Goal: Task Accomplishment & Management: Complete application form

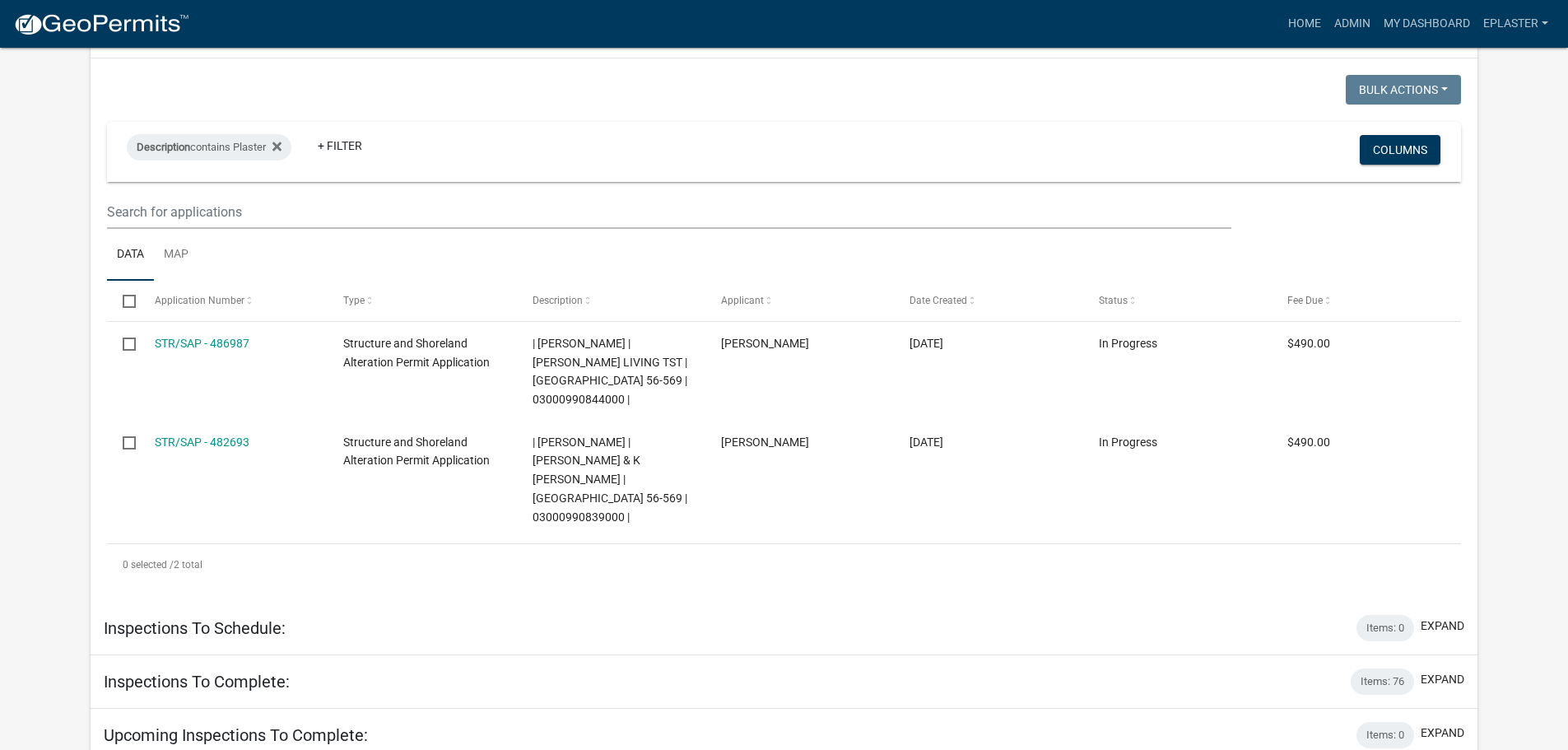
scroll to position [823, 0]
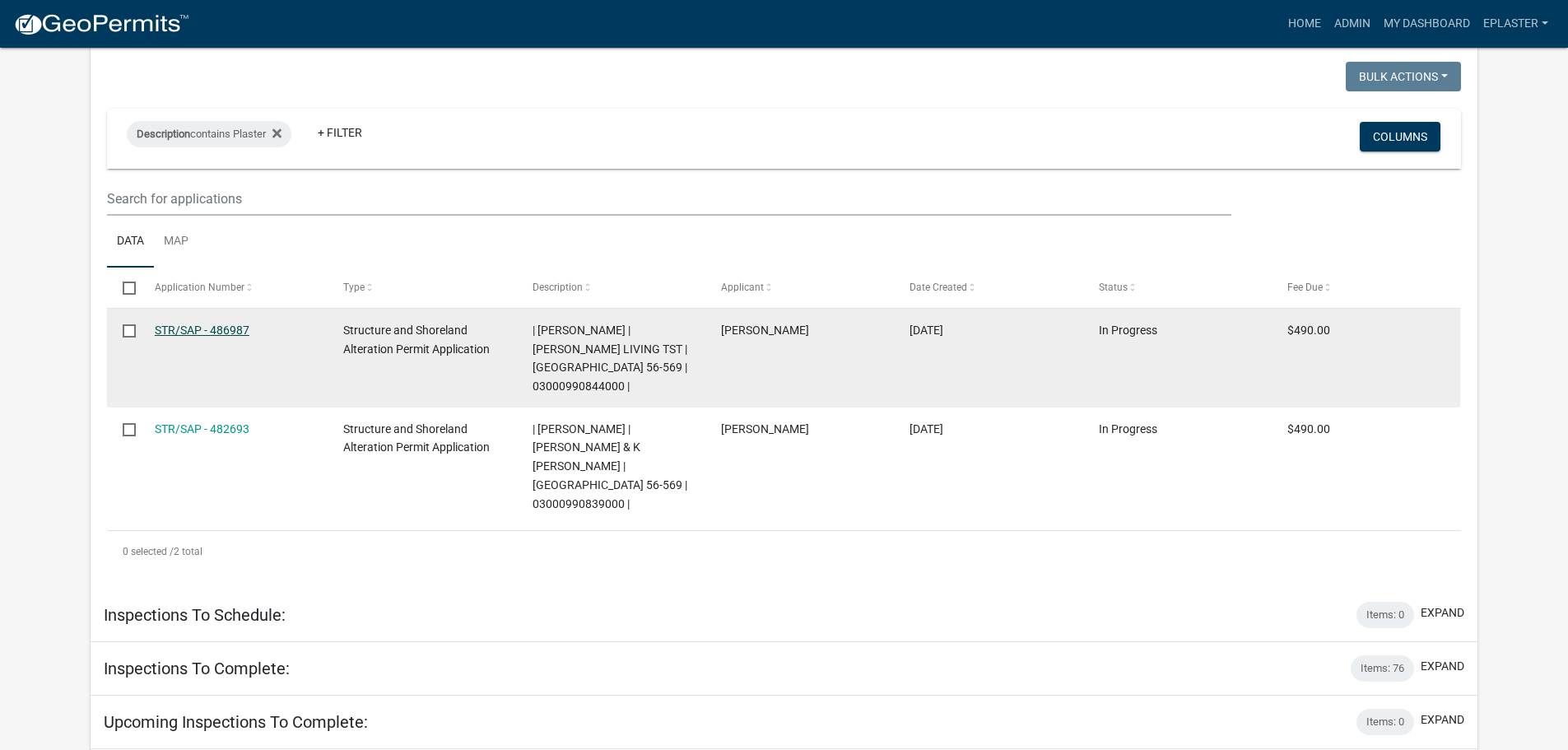
click at [180, 323] on link "STR/SAP - 486987" at bounding box center [202, 329] width 95 height 13
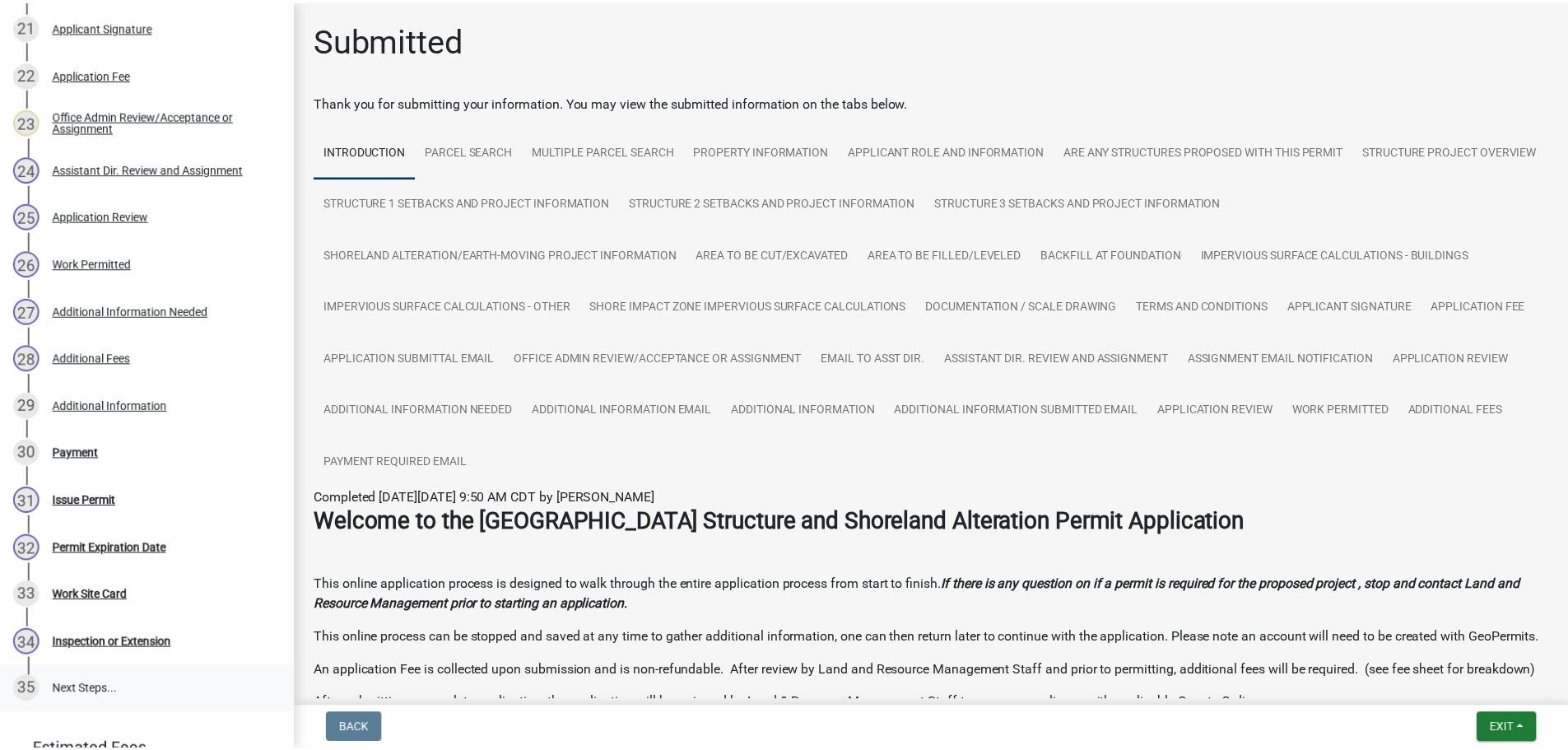
scroll to position [1441, 0]
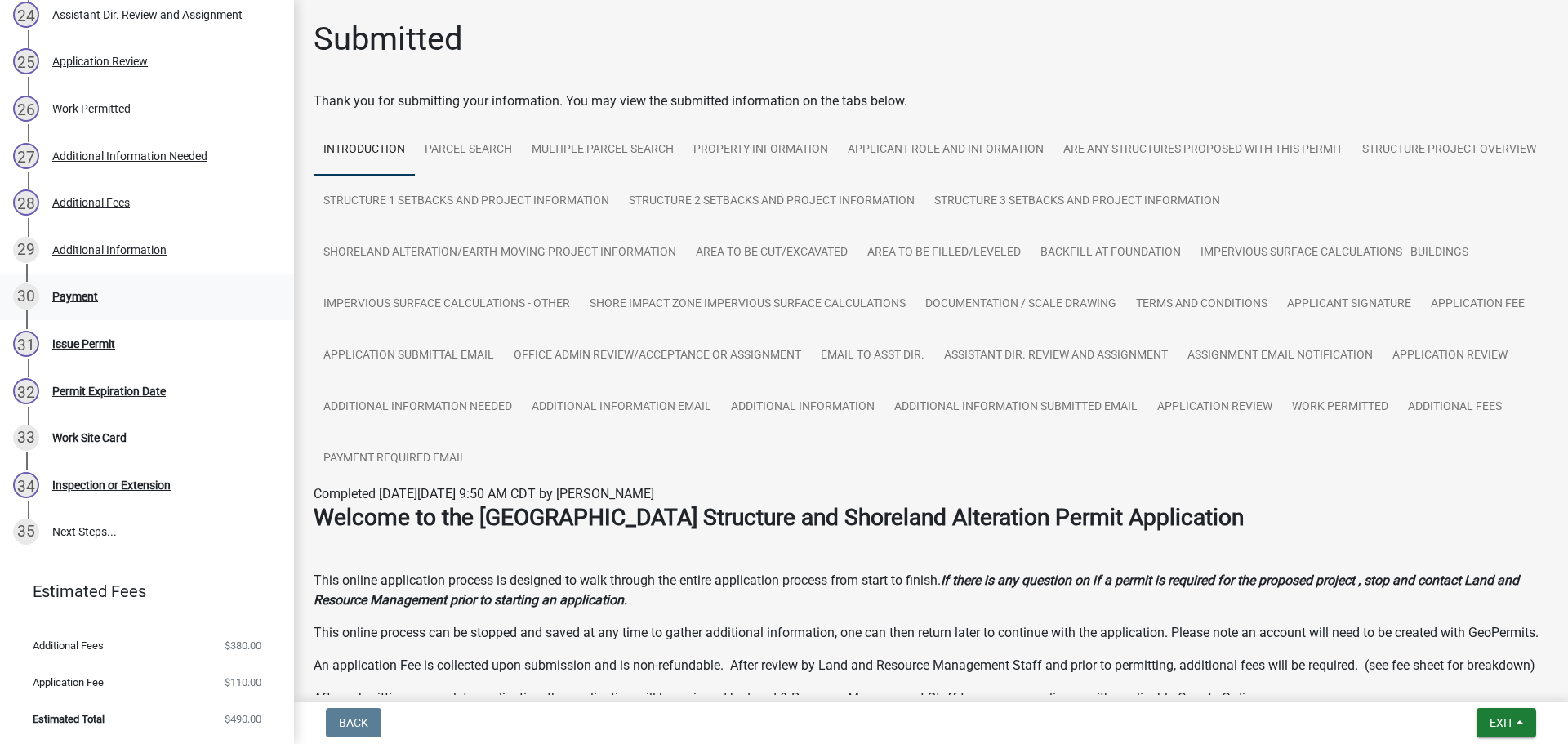
click at [107, 301] on div "30 Payment" at bounding box center [140, 296] width 255 height 26
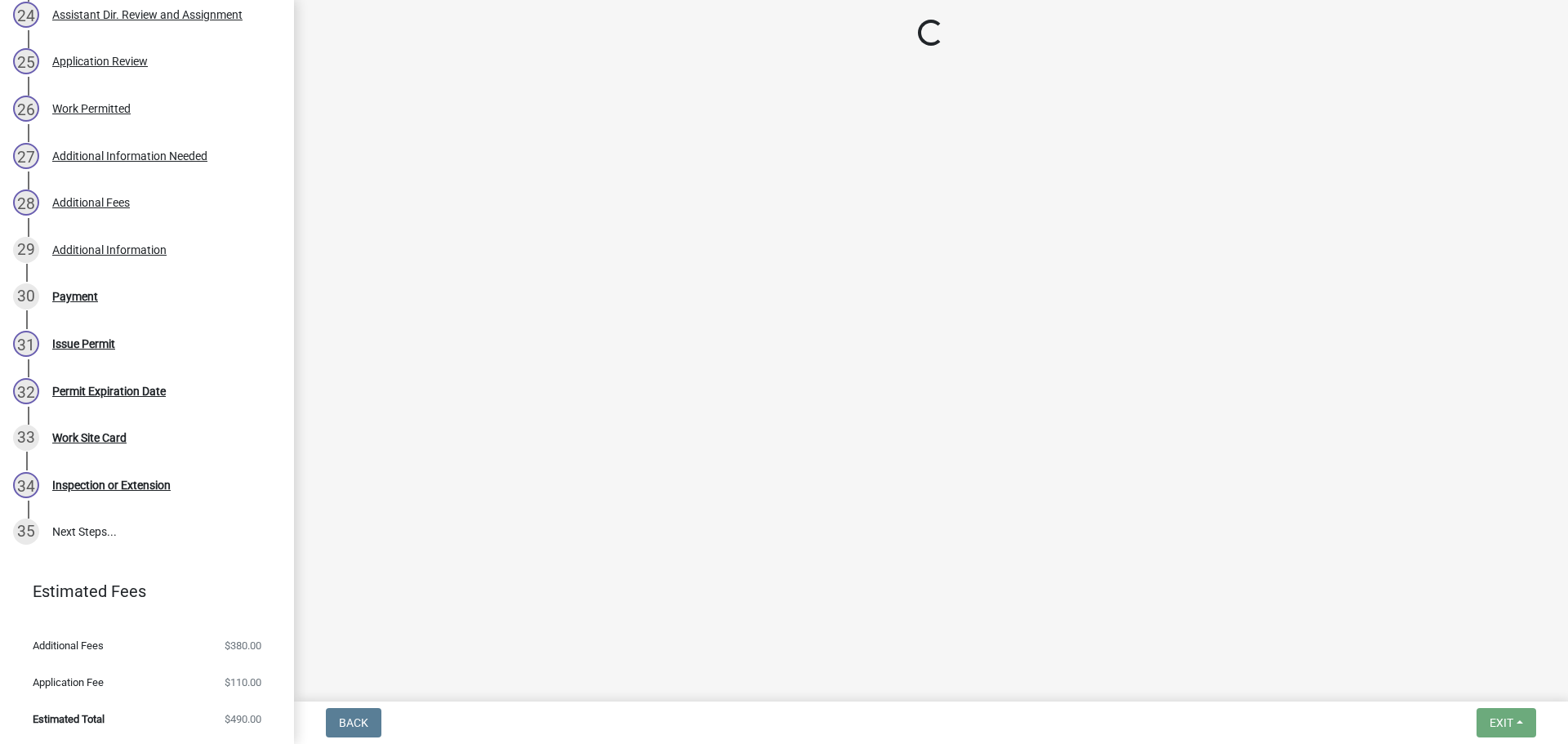
select select "3: 3"
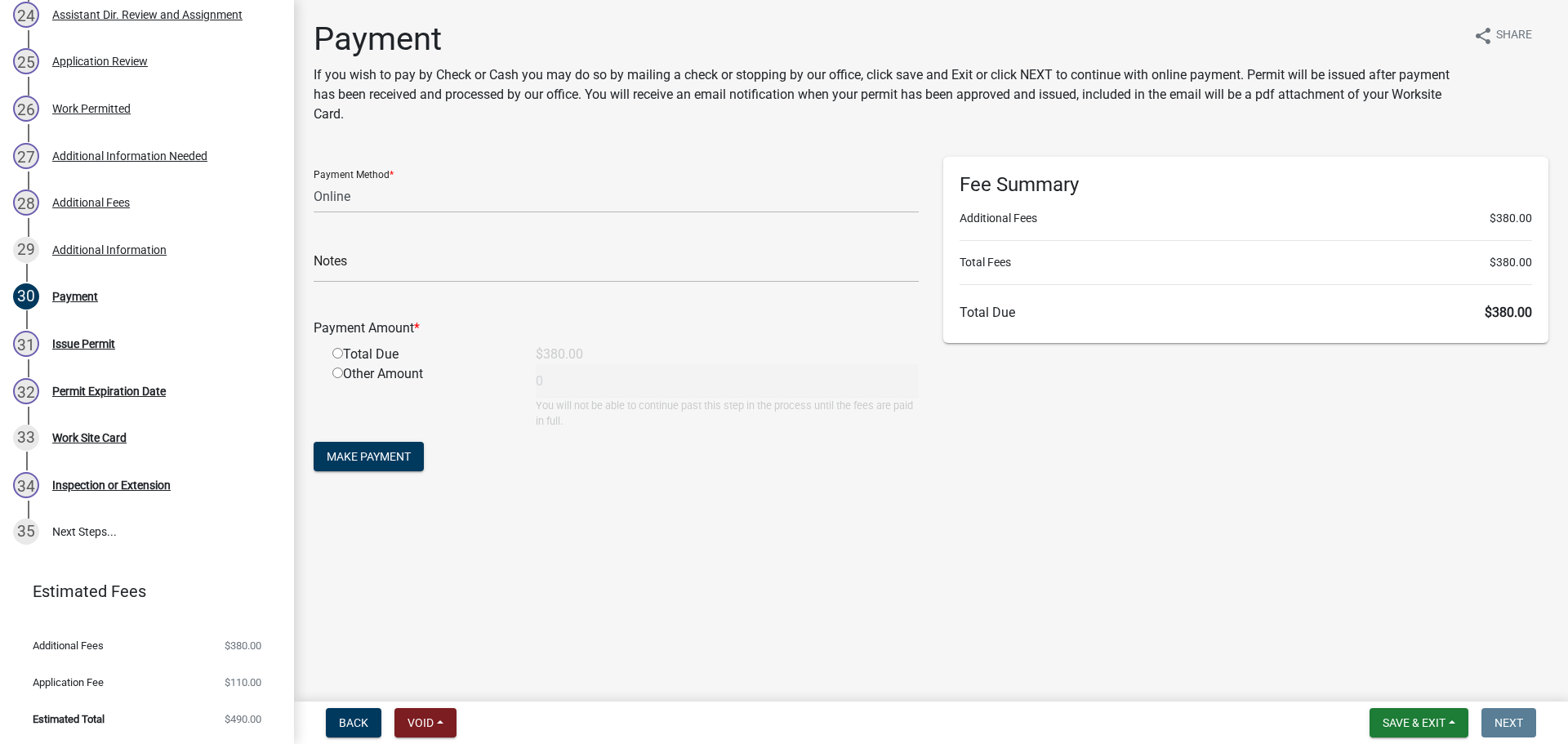
click at [339, 353] on input "radio" at bounding box center [338, 353] width 11 height 11
radio input "true"
type input "380"
click at [354, 191] on select "Credit Card POS Check Cash Online" at bounding box center [616, 196] width 605 height 33
select select "1: 0"
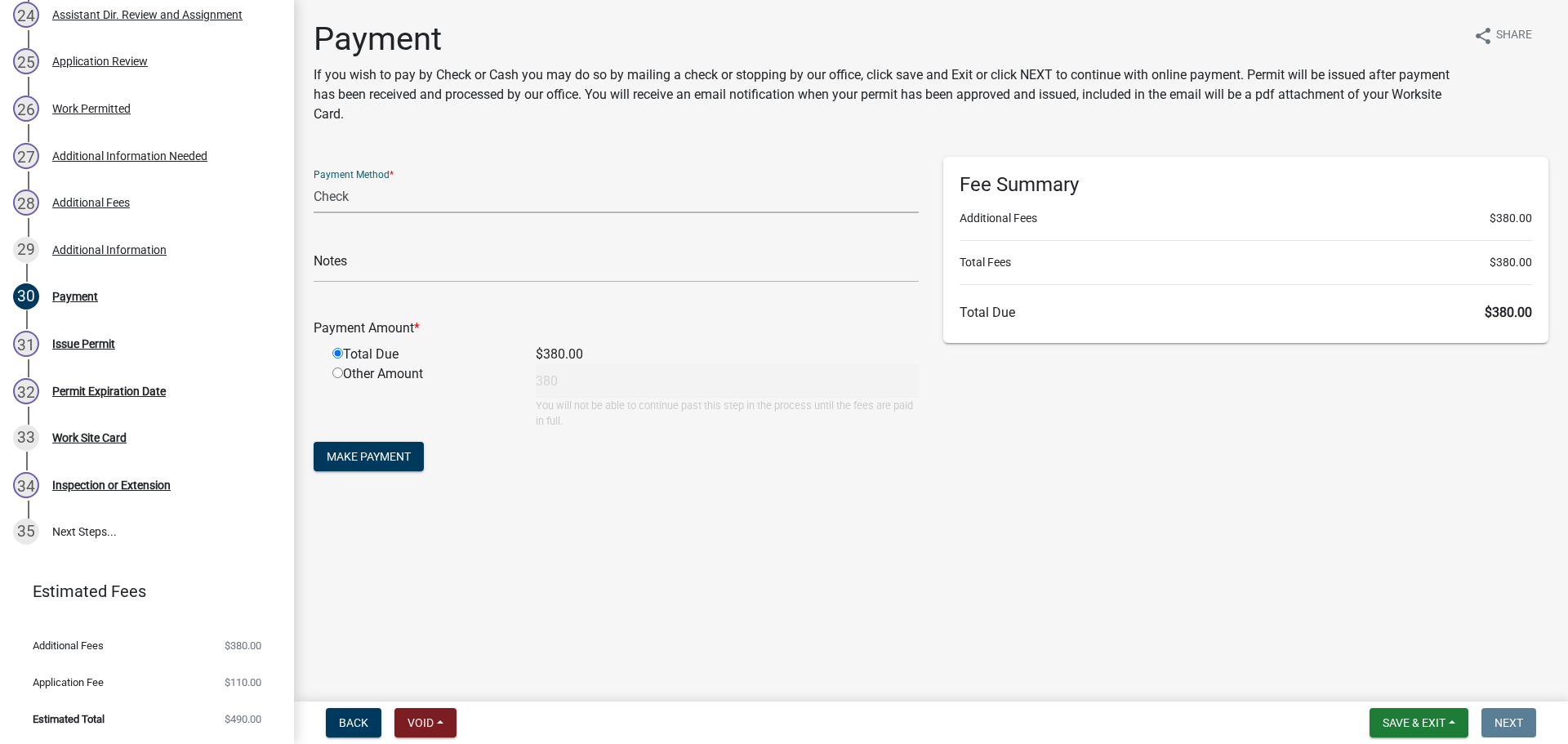
click at [313, 180] on select "Credit Card POS Check Cash Online" at bounding box center [616, 196] width 605 height 33
click at [430, 274] on input "text" at bounding box center [616, 265] width 605 height 33
type input "2025-022-4425"
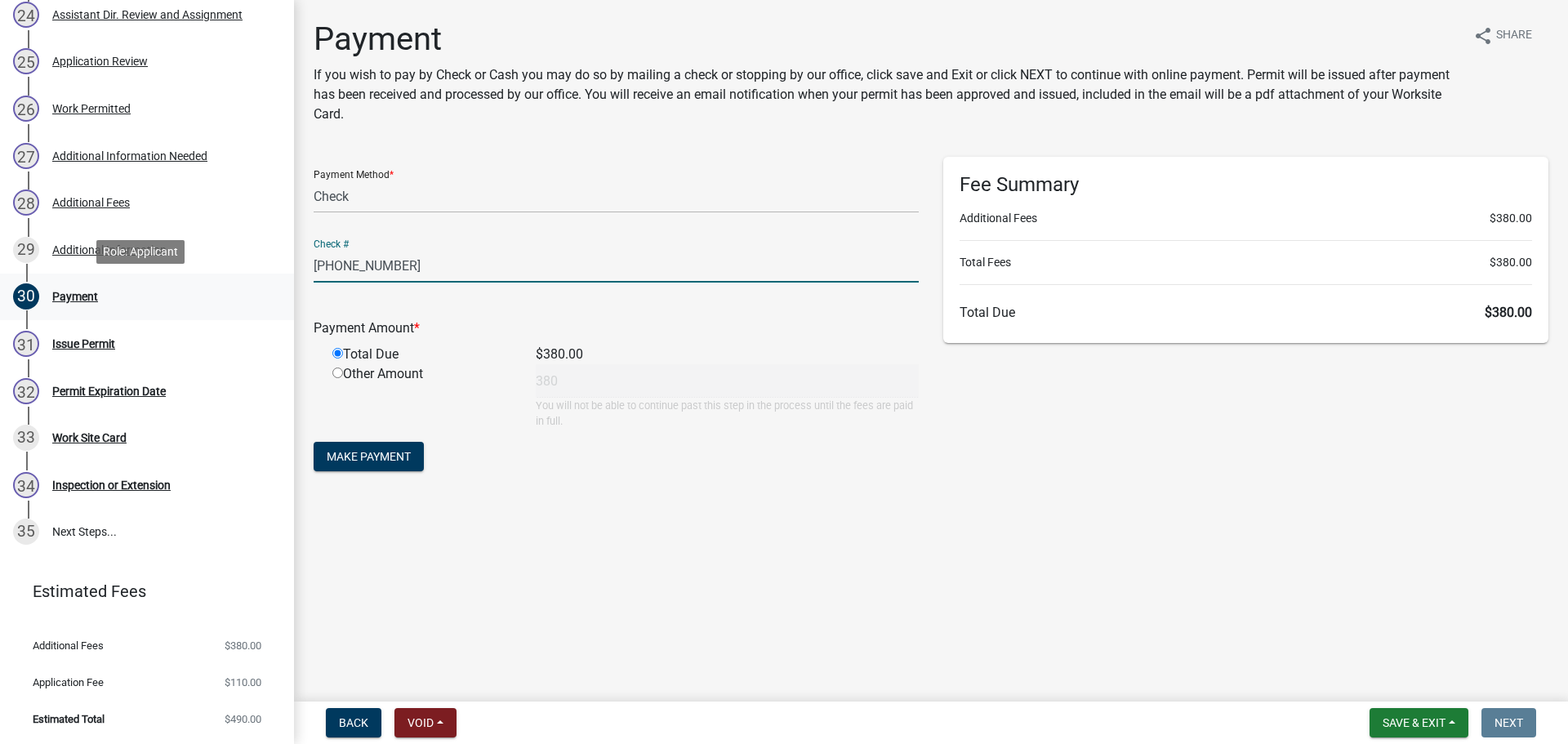
drag, startPoint x: 421, startPoint y: 266, endPoint x: 233, endPoint y: 277, distance: 188.3
click at [233, 277] on div "Structure and Shoreland Alteration Permit Application STR/SAP - 486987 View Sum…" at bounding box center [784, 372] width 1568 height 744
click at [316, 252] on input "text" at bounding box center [616, 265] width 605 height 33
click at [326, 260] on input "text" at bounding box center [616, 265] width 605 height 33
type input "2"
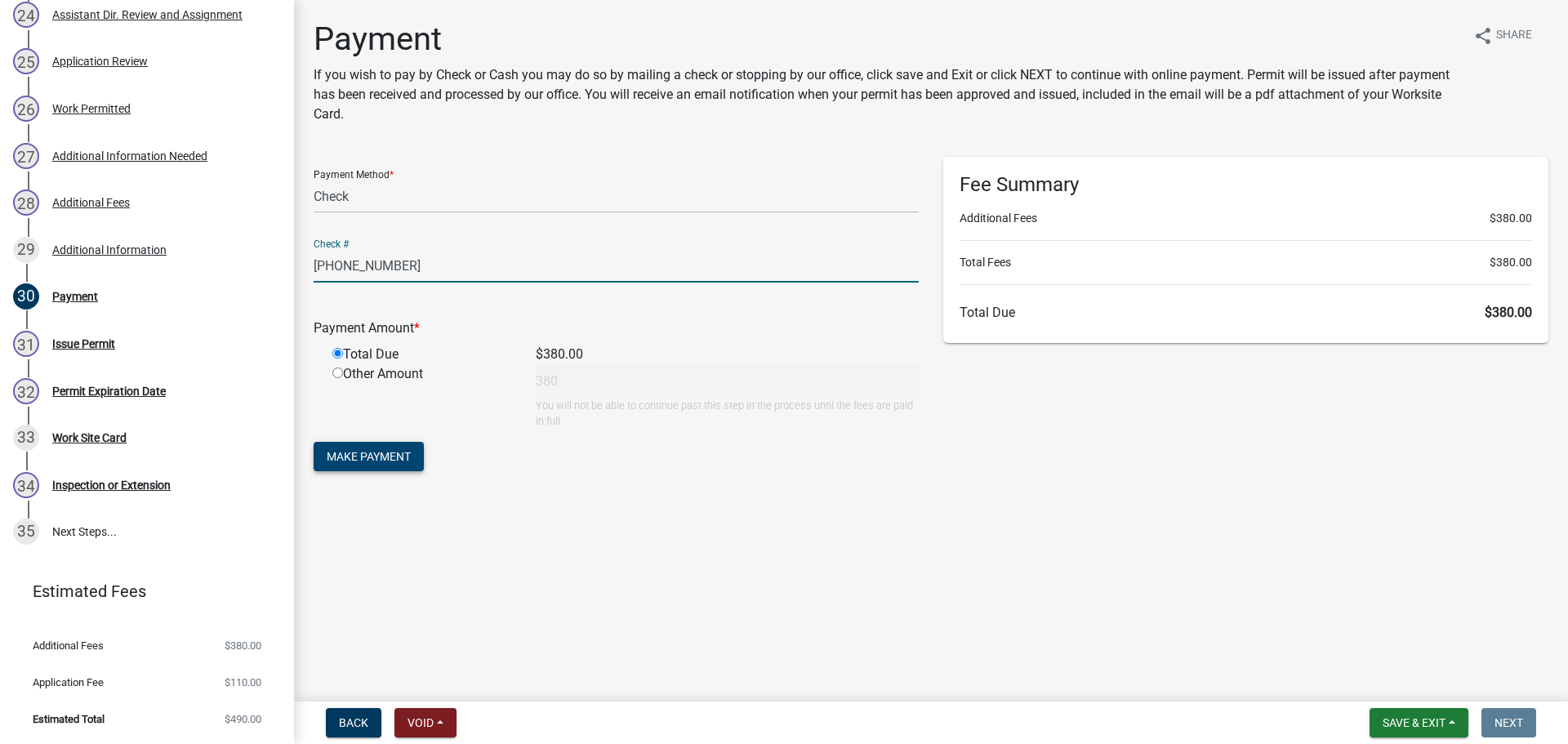
type input "4425-2025-022"
click at [387, 447] on button "Make Payment" at bounding box center [369, 456] width 110 height 30
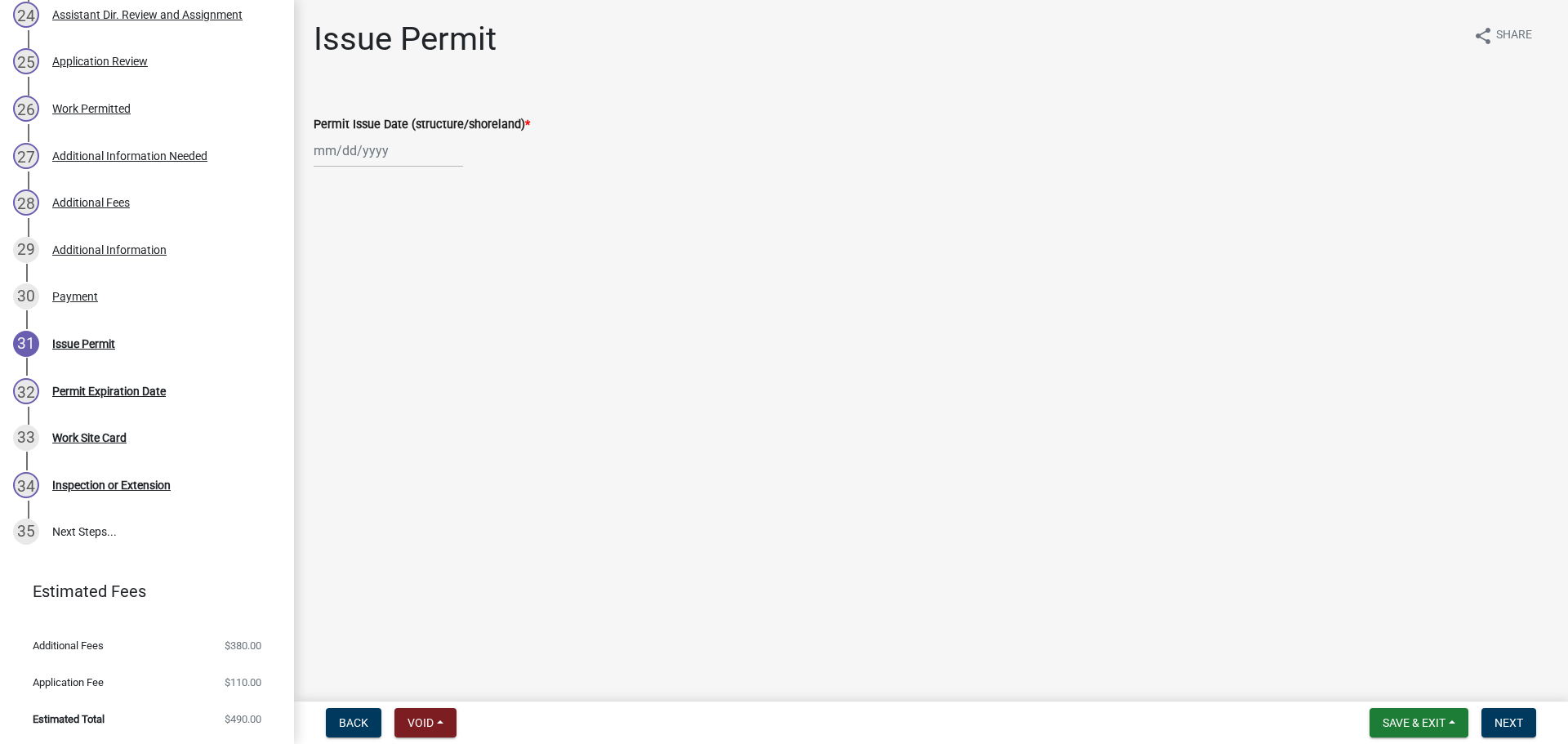
click at [353, 148] on div at bounding box center [387, 150] width 149 height 33
select select "10"
select select "2025"
click at [380, 259] on div "8" at bounding box center [382, 264] width 26 height 26
type input "10/08/2025"
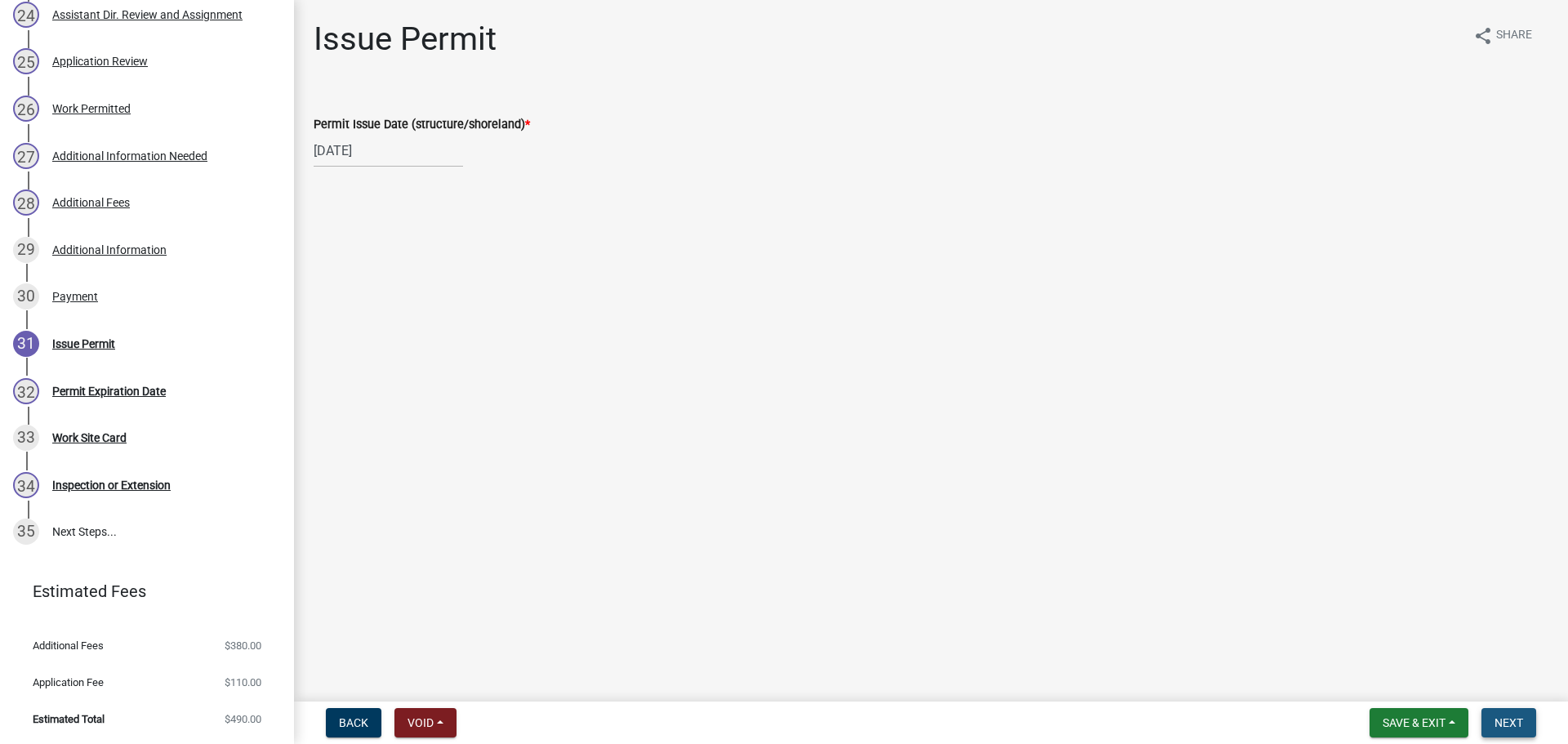
click at [1510, 719] on span "Next" at bounding box center [1509, 722] width 29 height 13
click at [1509, 728] on span "Next" at bounding box center [1509, 722] width 29 height 13
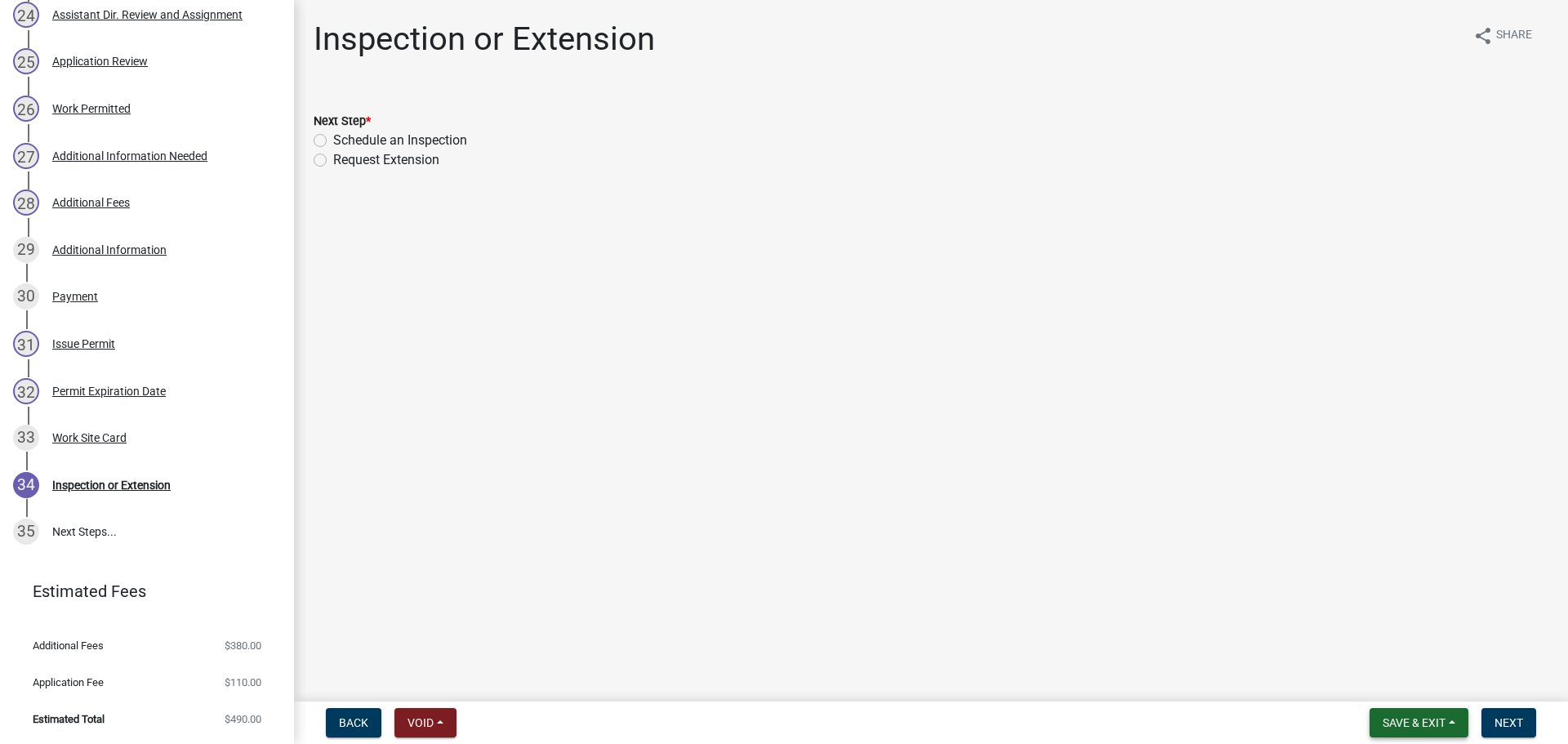
click at [1444, 714] on button "Save & Exit" at bounding box center [1418, 722] width 98 height 30
click at [1419, 668] on button "Save & Exit" at bounding box center [1403, 679] width 131 height 39
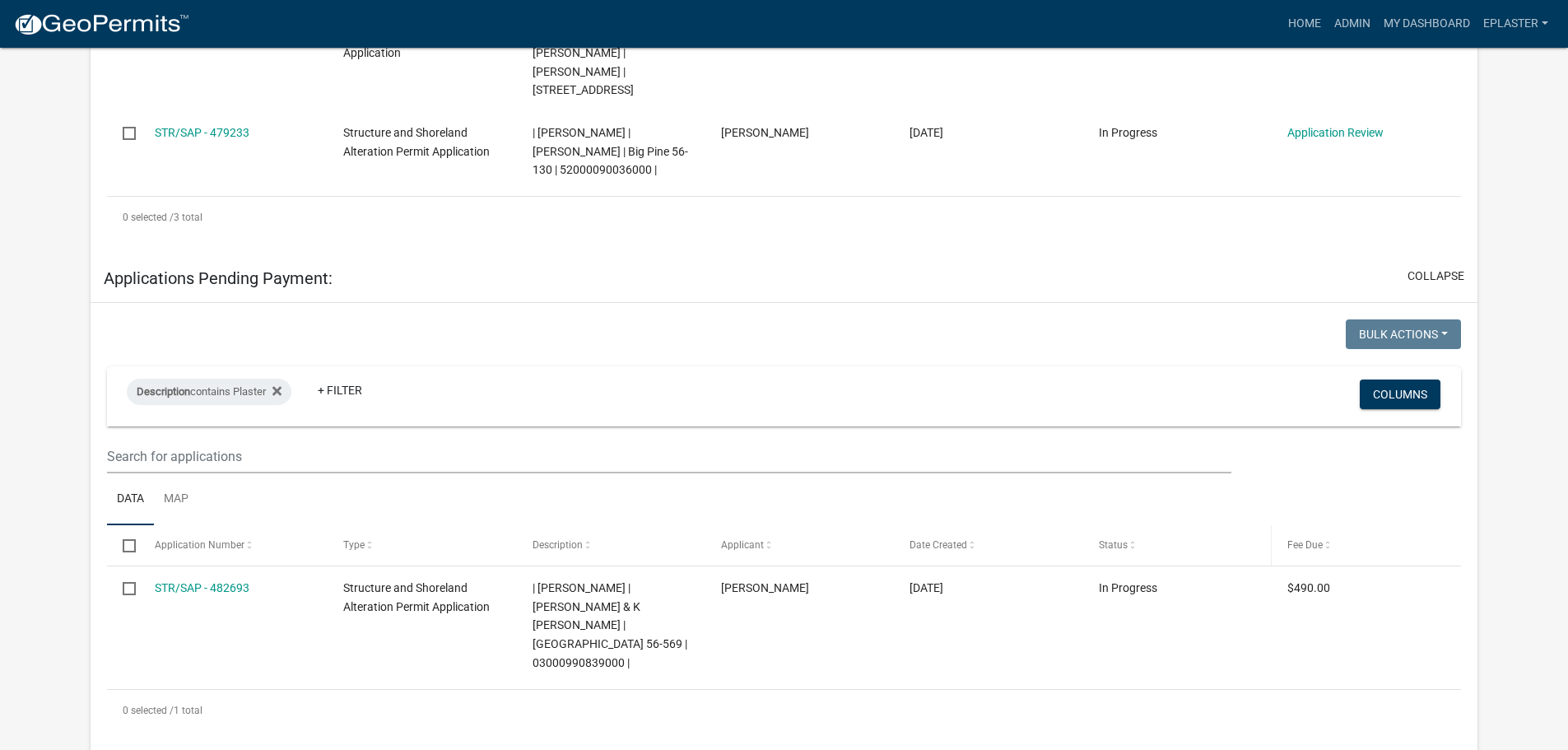
scroll to position [617, 0]
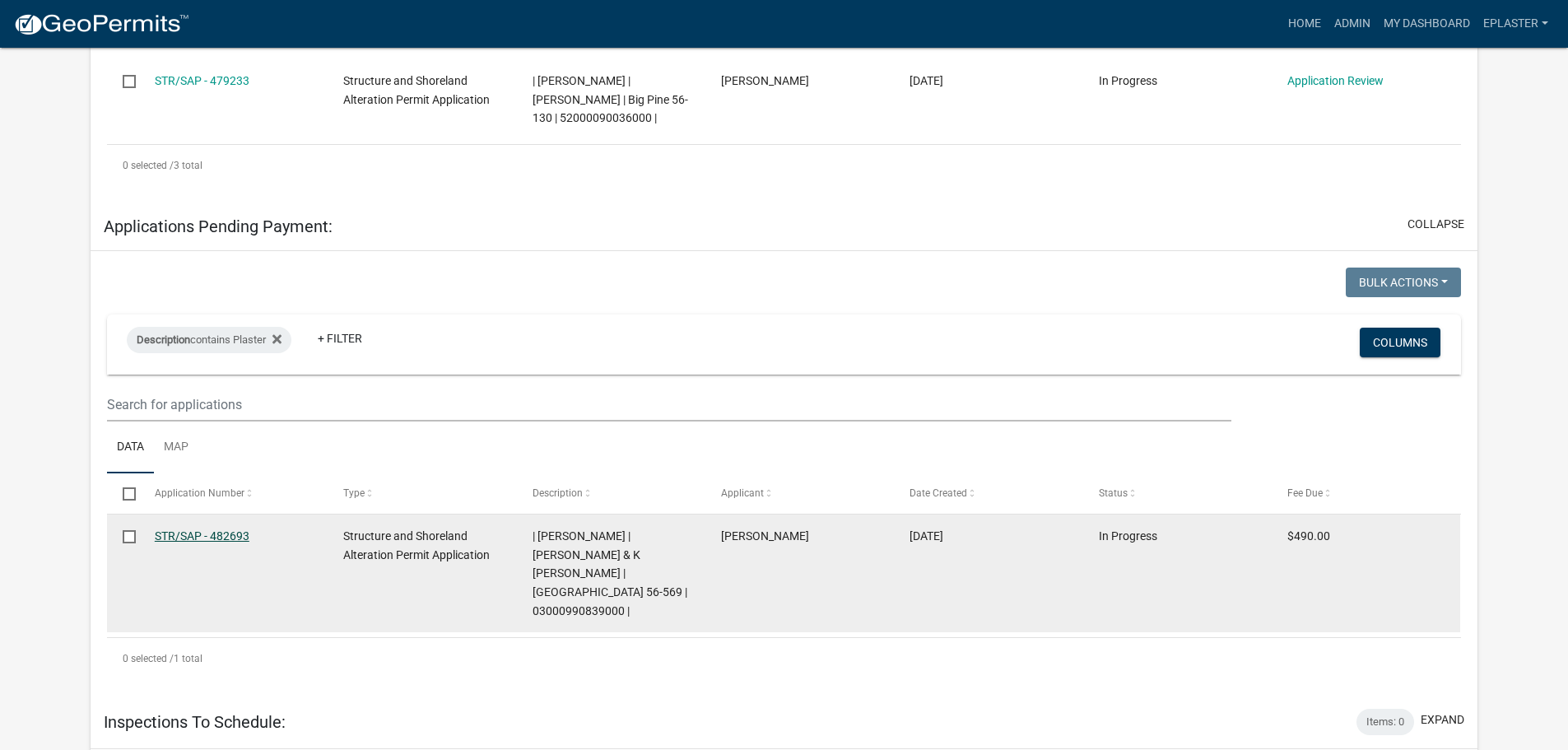
click at [174, 529] on link "STR/SAP - 482693" at bounding box center [202, 535] width 95 height 13
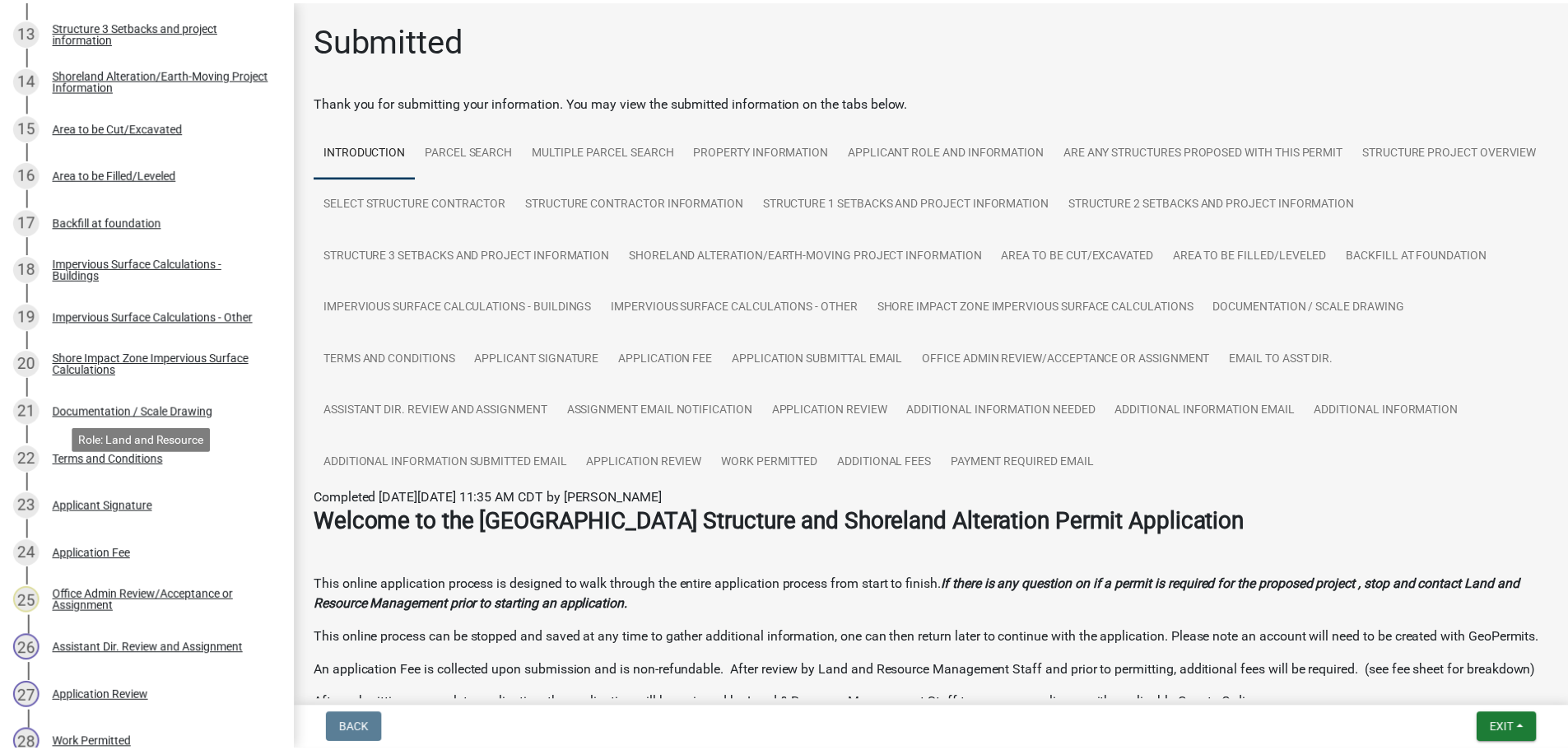
scroll to position [1255, 0]
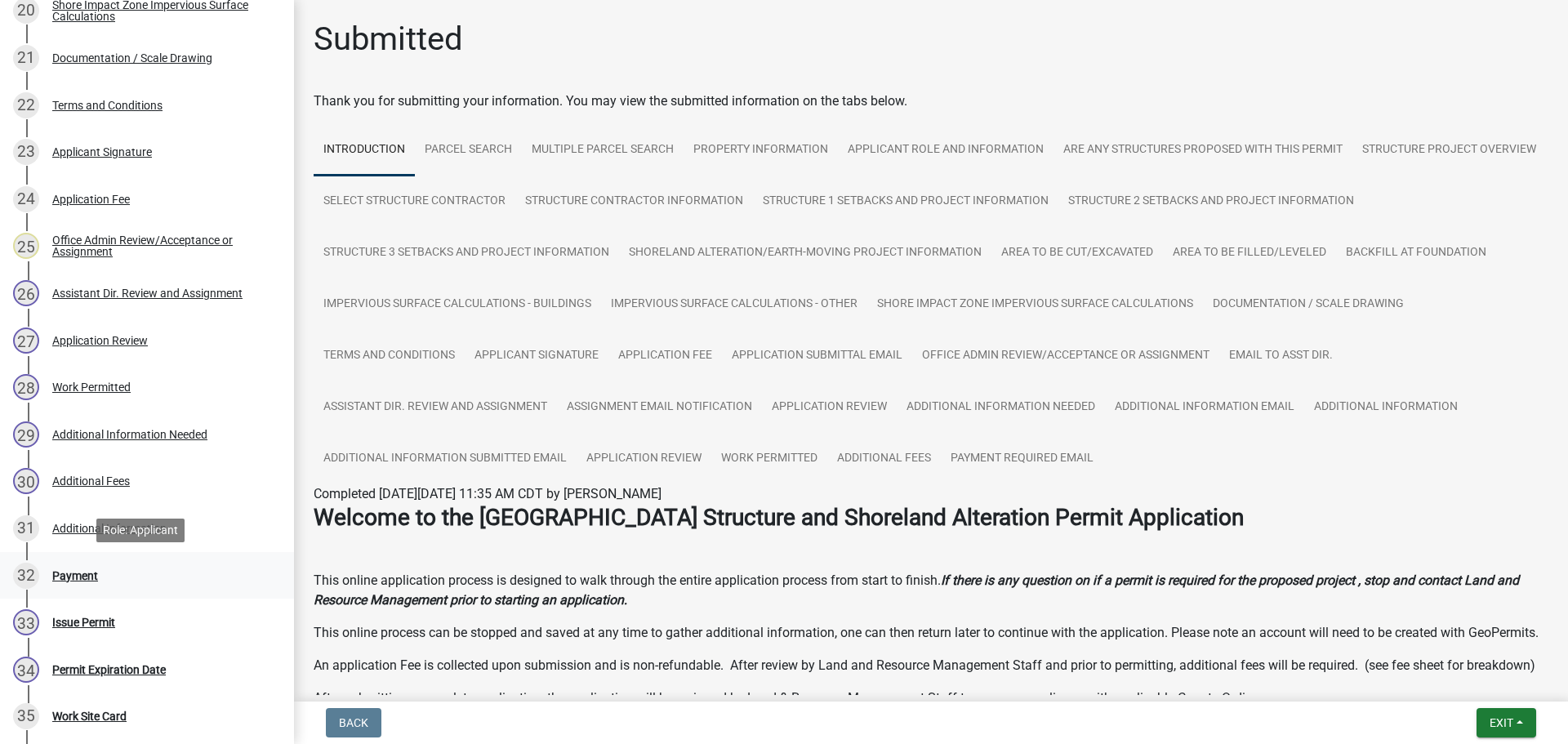
click at [135, 577] on div "32 Payment" at bounding box center [140, 575] width 255 height 26
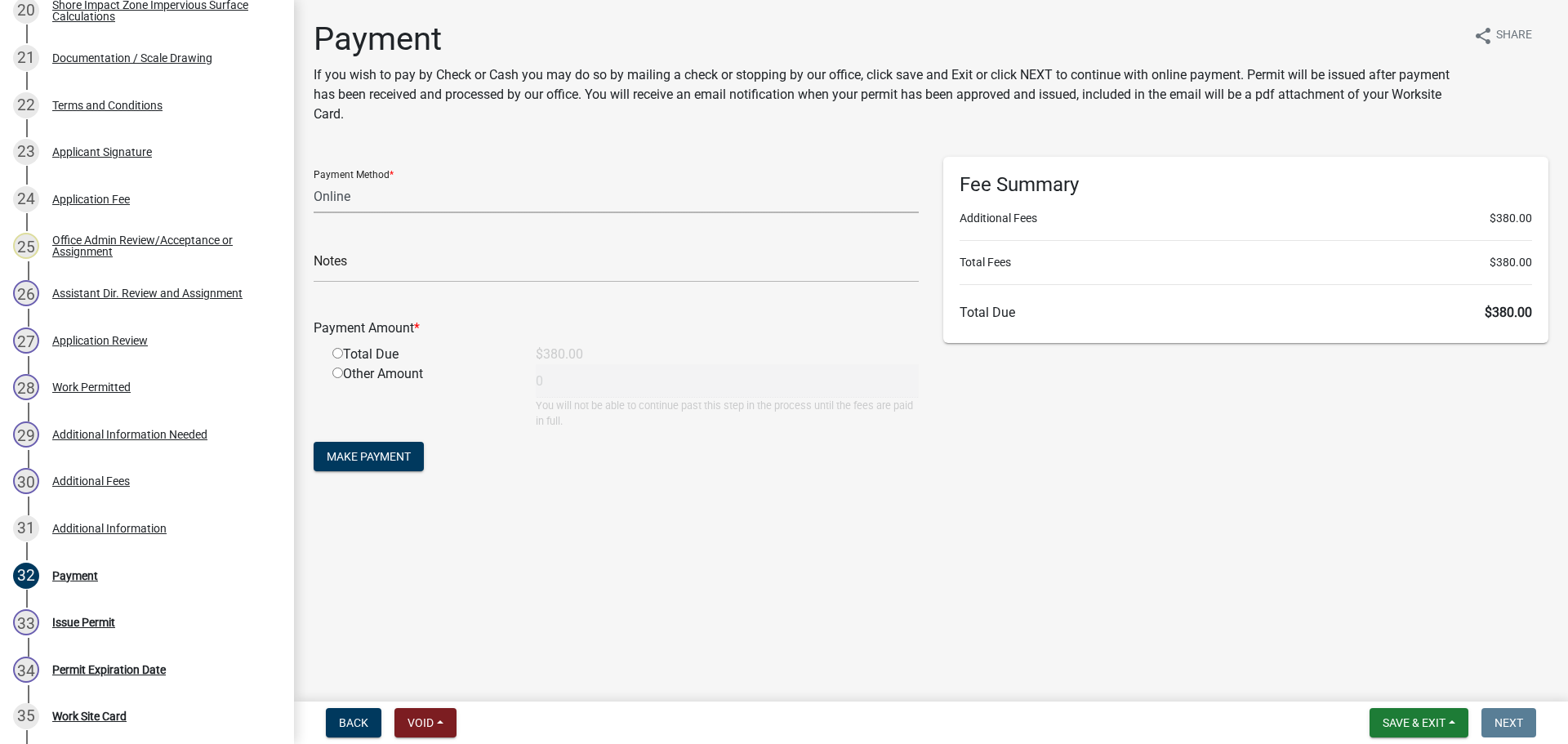
click at [345, 197] on select "Credit Card POS Check Cash Online" at bounding box center [616, 196] width 605 height 33
select select "1: 0"
click at [313, 180] on select "Credit Card POS Check Cash Online" at bounding box center [616, 196] width 605 height 33
click at [387, 272] on input "text" at bounding box center [616, 265] width 605 height 33
type input "4424-2025-022"
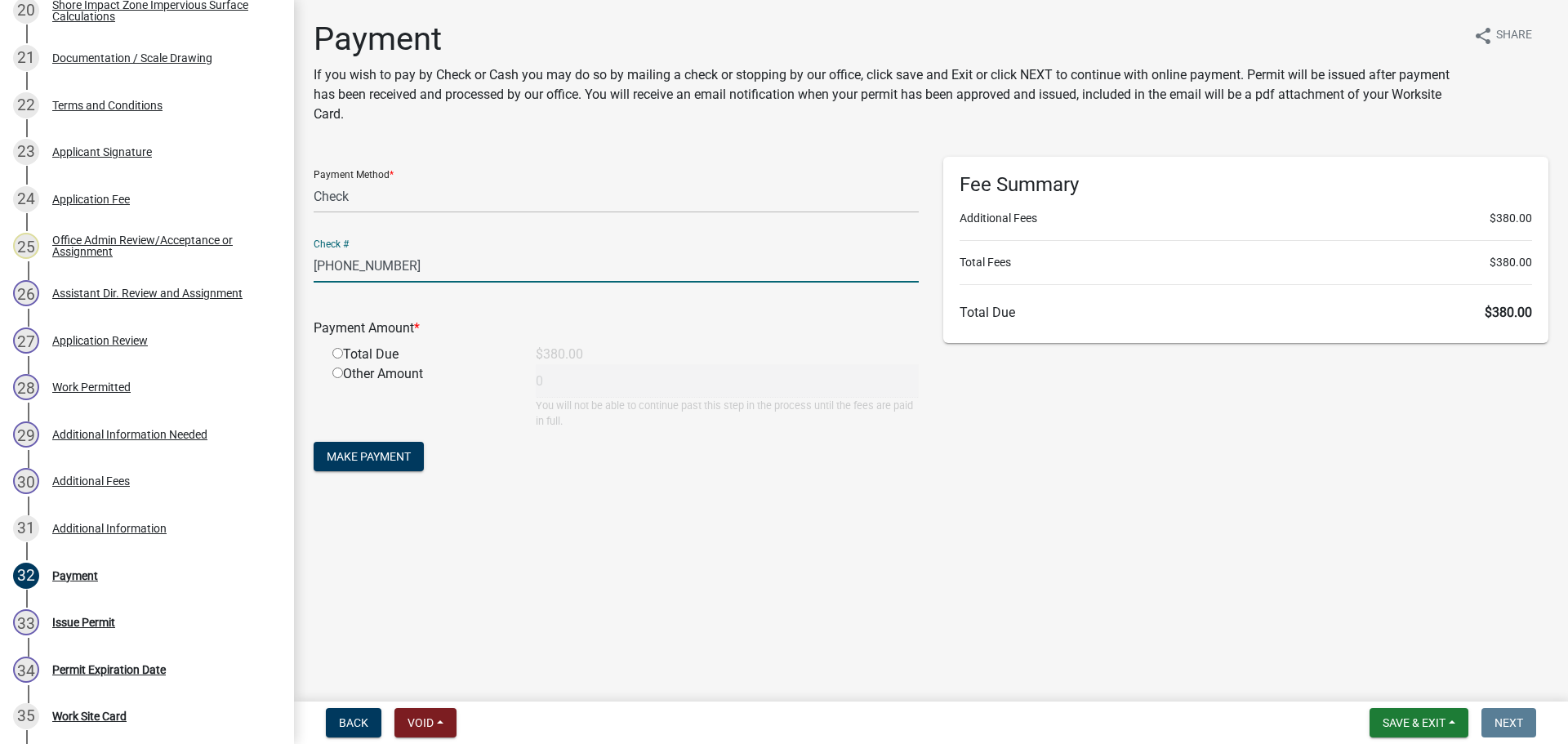
click at [333, 356] on input "radio" at bounding box center [338, 353] width 11 height 11
radio input "true"
type input "380"
click at [381, 455] on span "Make Payment" at bounding box center [369, 456] width 84 height 13
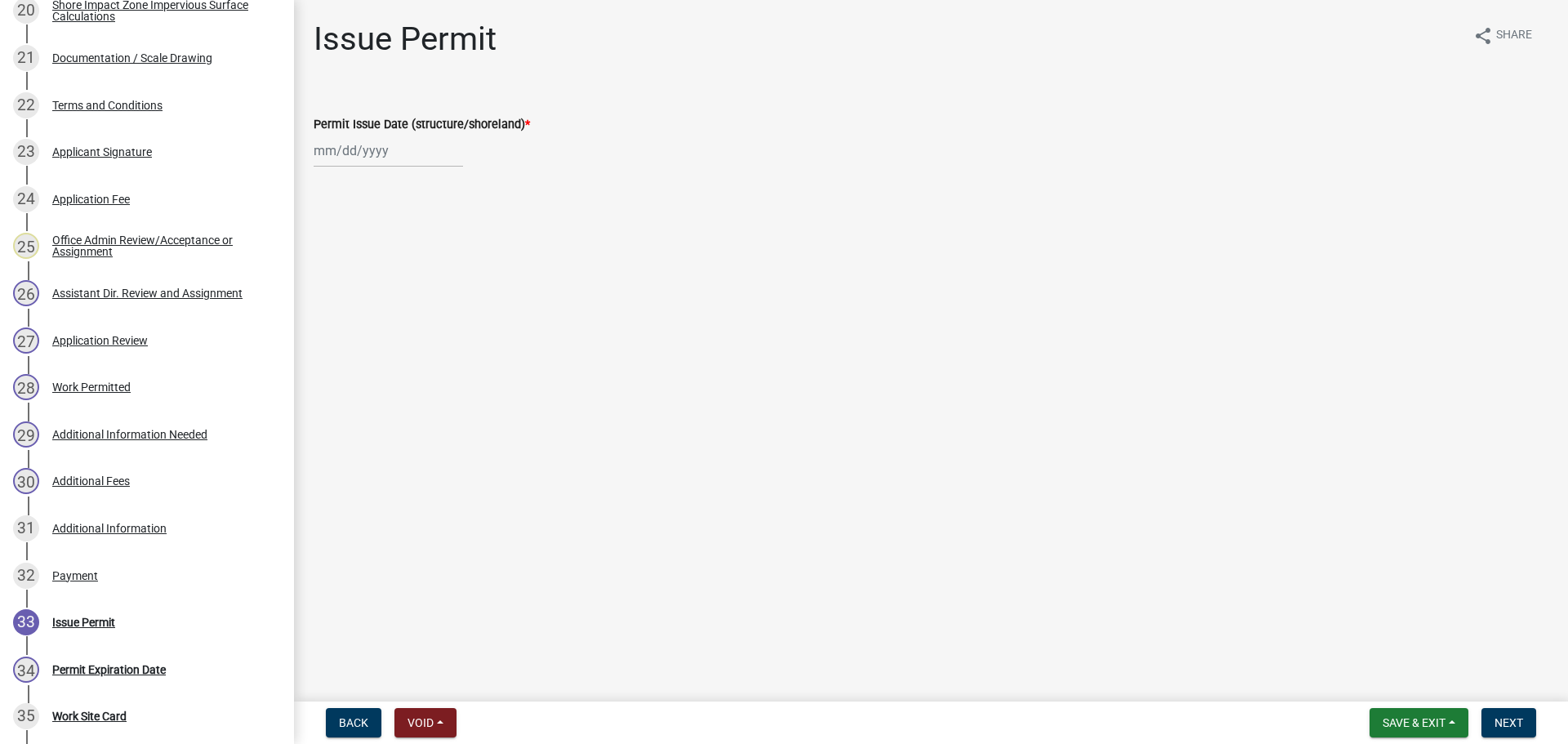
select select "10"
select select "2025"
click at [334, 154] on div "Jan Feb Mar Apr May Jun Jul Aug Sep Oct Nov Dec 1525 1526 1527 1528 1529 1530 1…" at bounding box center [387, 150] width 149 height 33
click at [387, 264] on div "8" at bounding box center [382, 264] width 26 height 26
type input "10/08/2025"
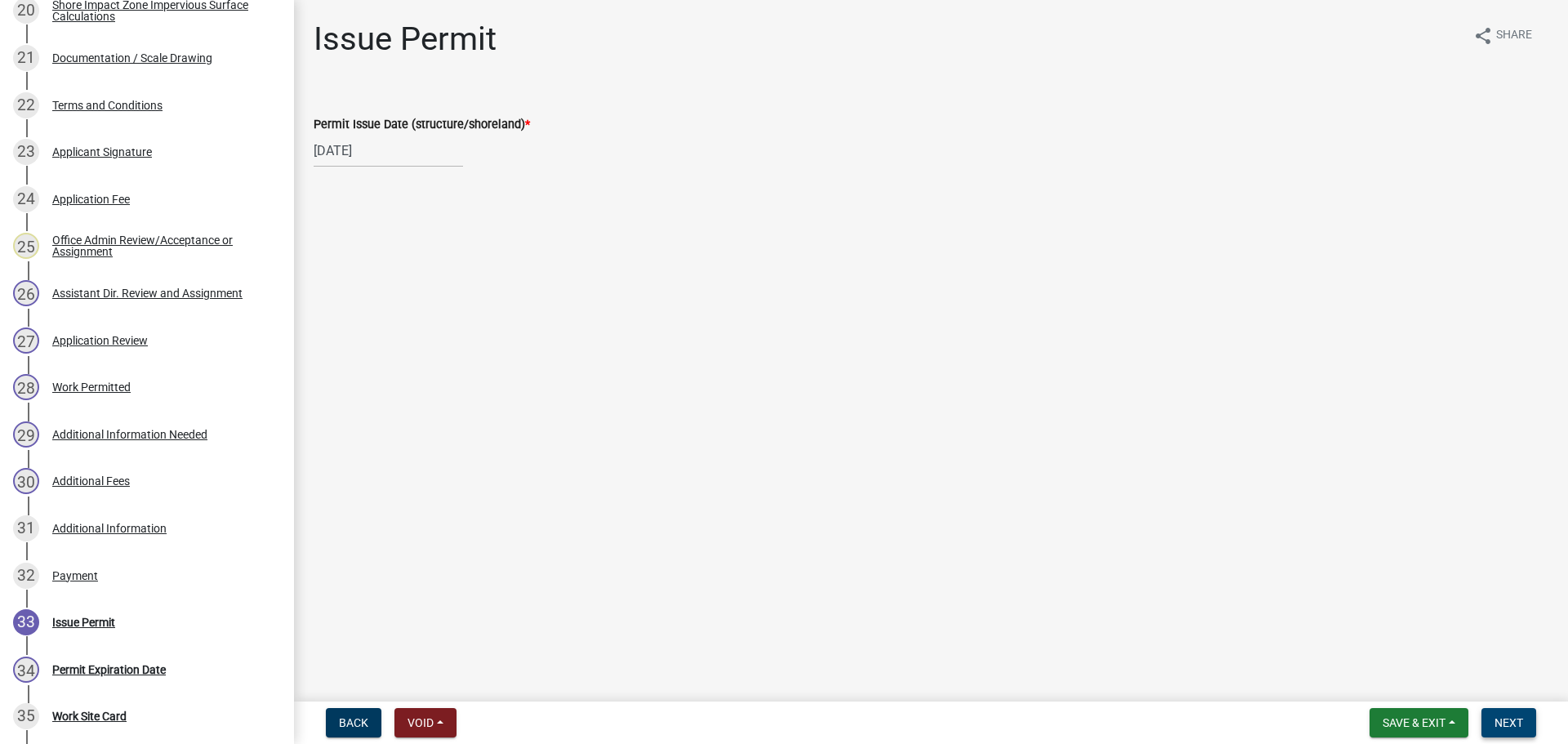
click at [1521, 720] on span "Next" at bounding box center [1509, 722] width 29 height 13
click at [1522, 718] on span "Next" at bounding box center [1509, 722] width 29 height 13
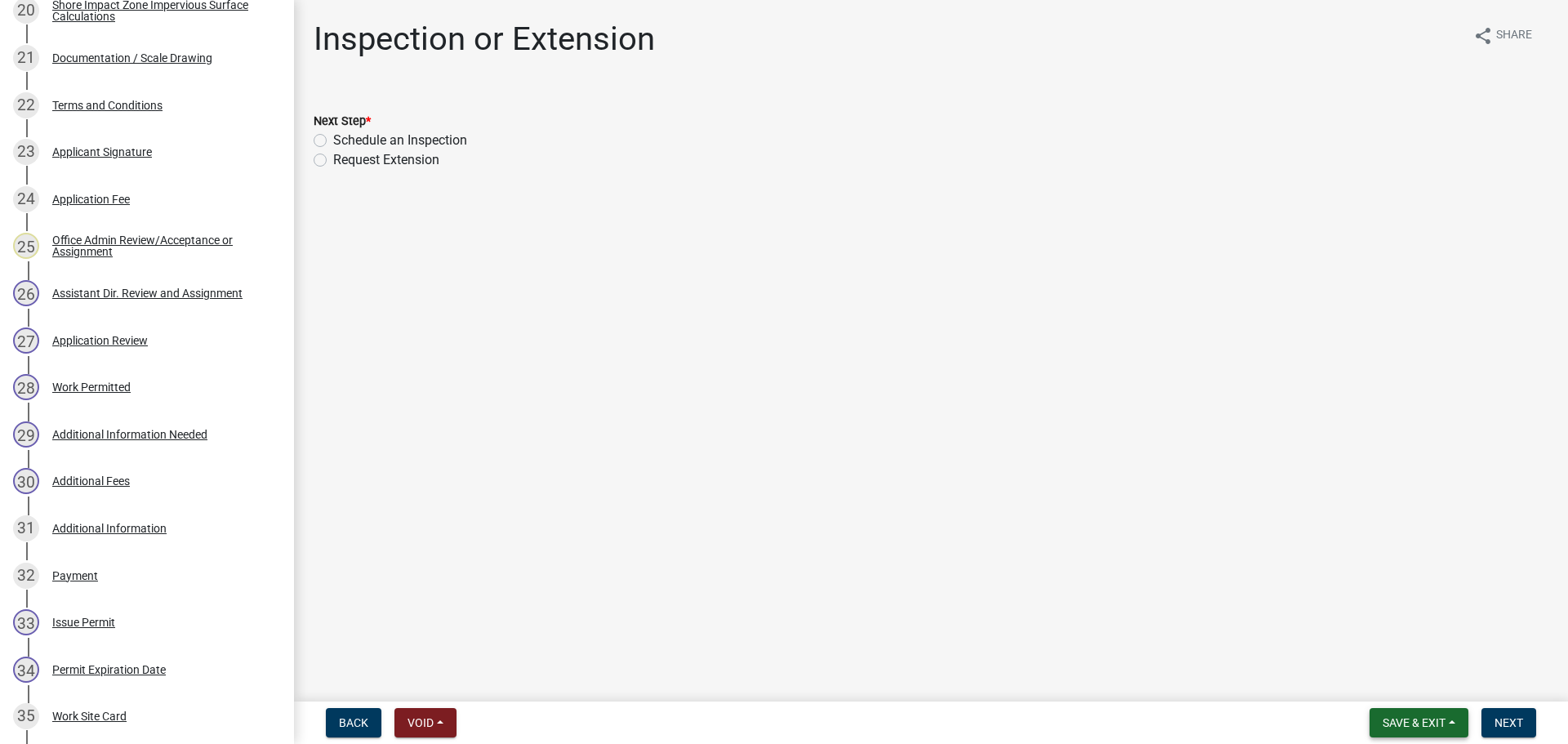
drag, startPoint x: 1417, startPoint y: 720, endPoint x: 1400, endPoint y: 711, distance: 19.2
click at [1414, 720] on span "Save & Exit" at bounding box center [1414, 722] width 63 height 13
click at [1371, 674] on button "Save & Exit" at bounding box center [1403, 679] width 131 height 39
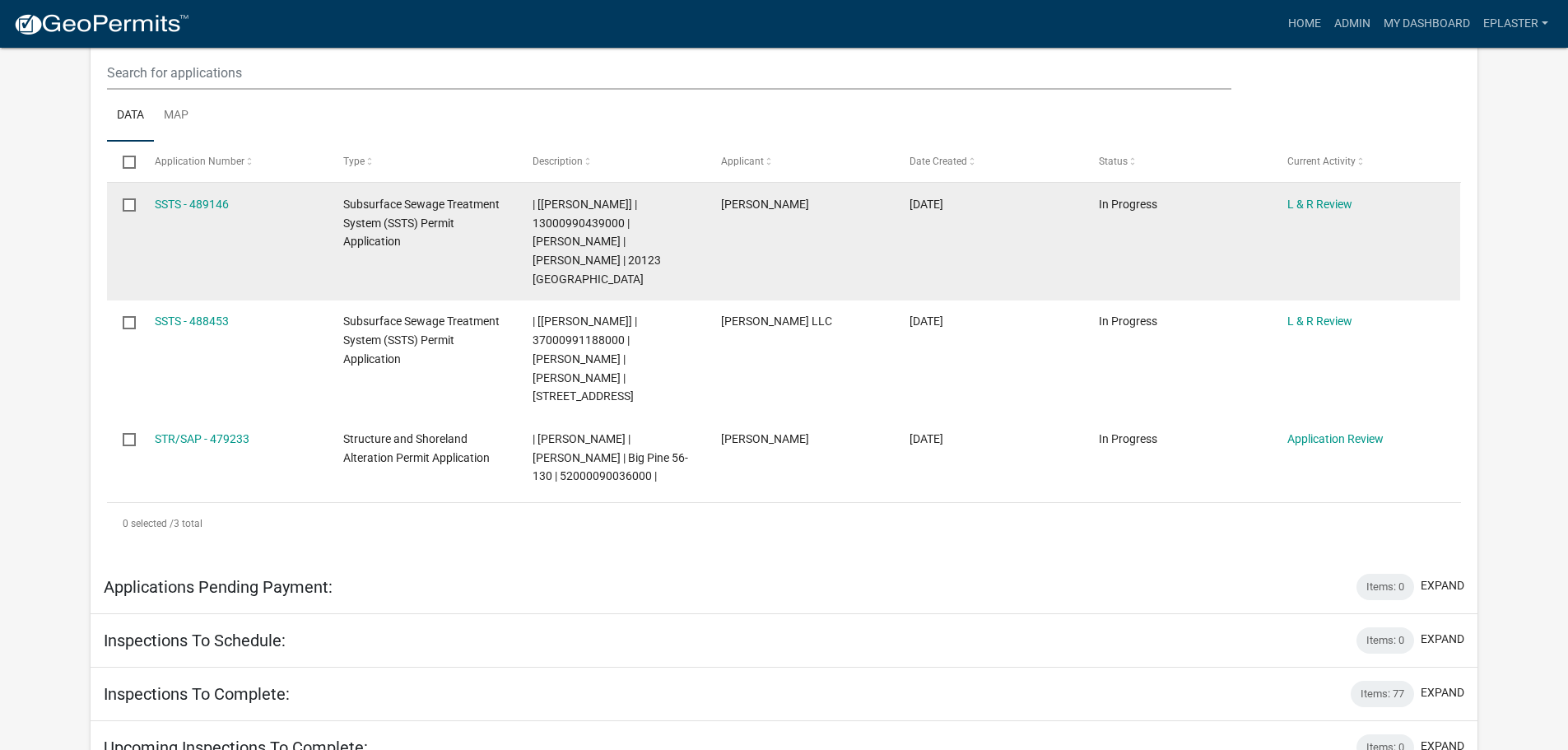
scroll to position [432, 0]
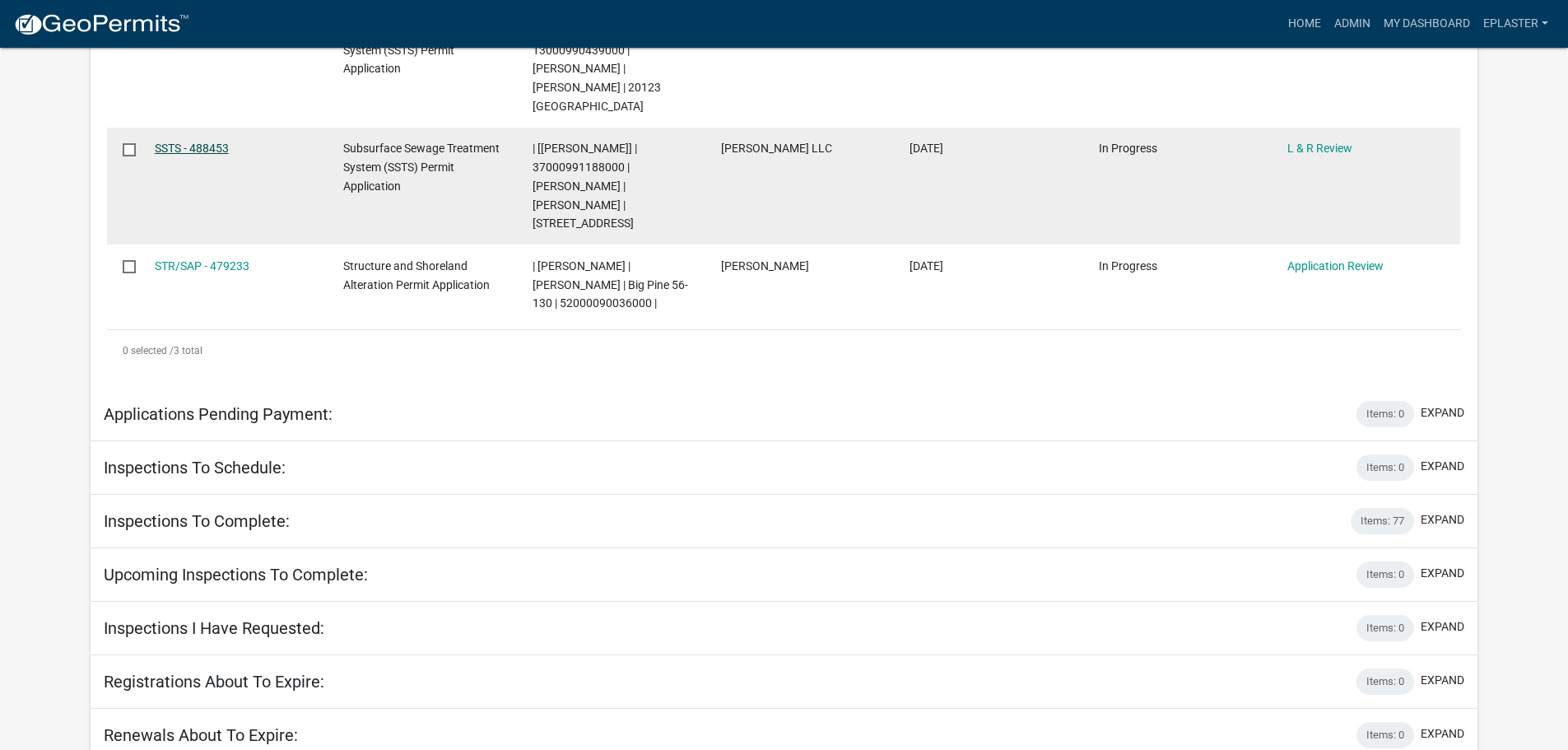
click at [193, 142] on link "SSTS - 488453" at bounding box center [191, 148] width 74 height 13
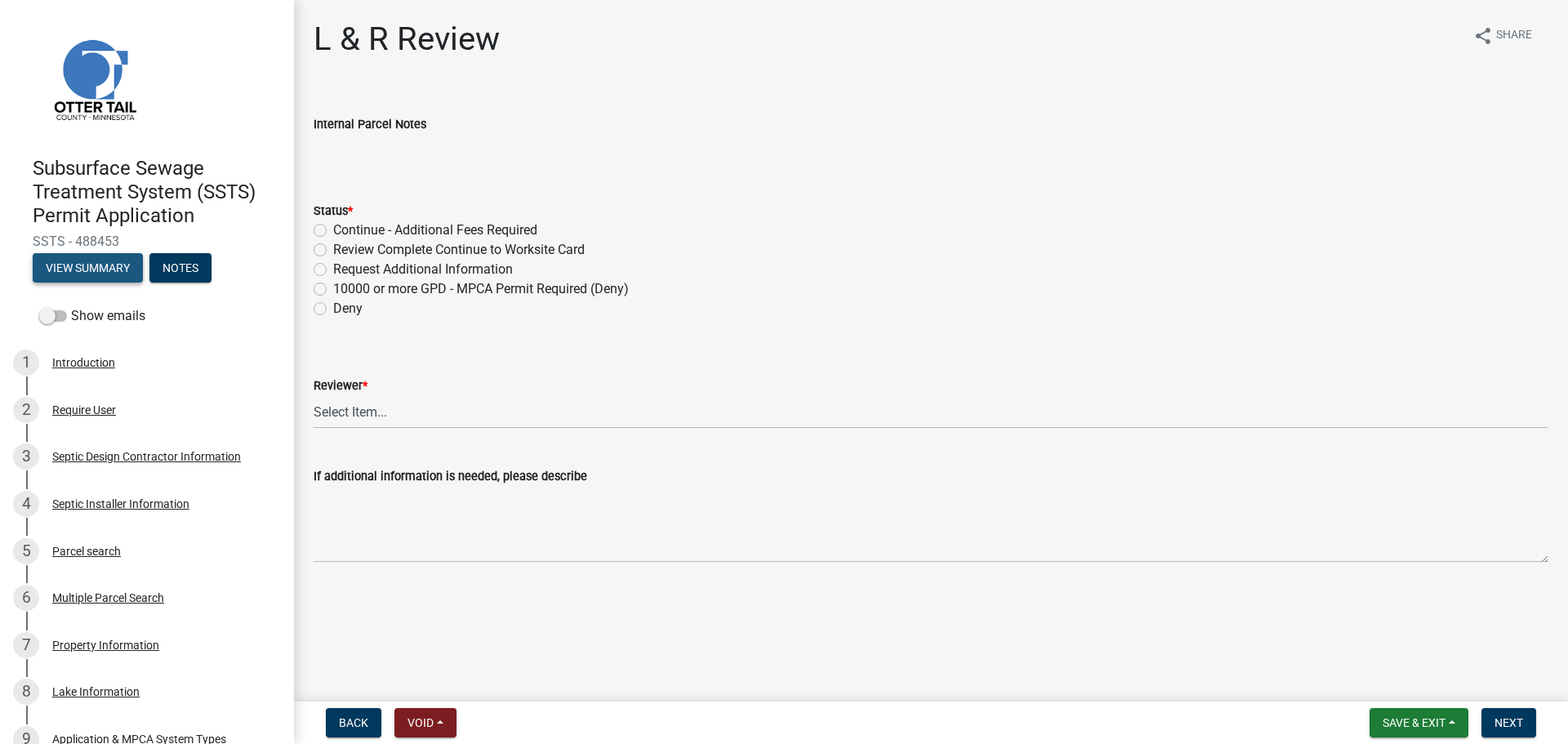
click at [81, 273] on button "View Summary" at bounding box center [88, 267] width 110 height 30
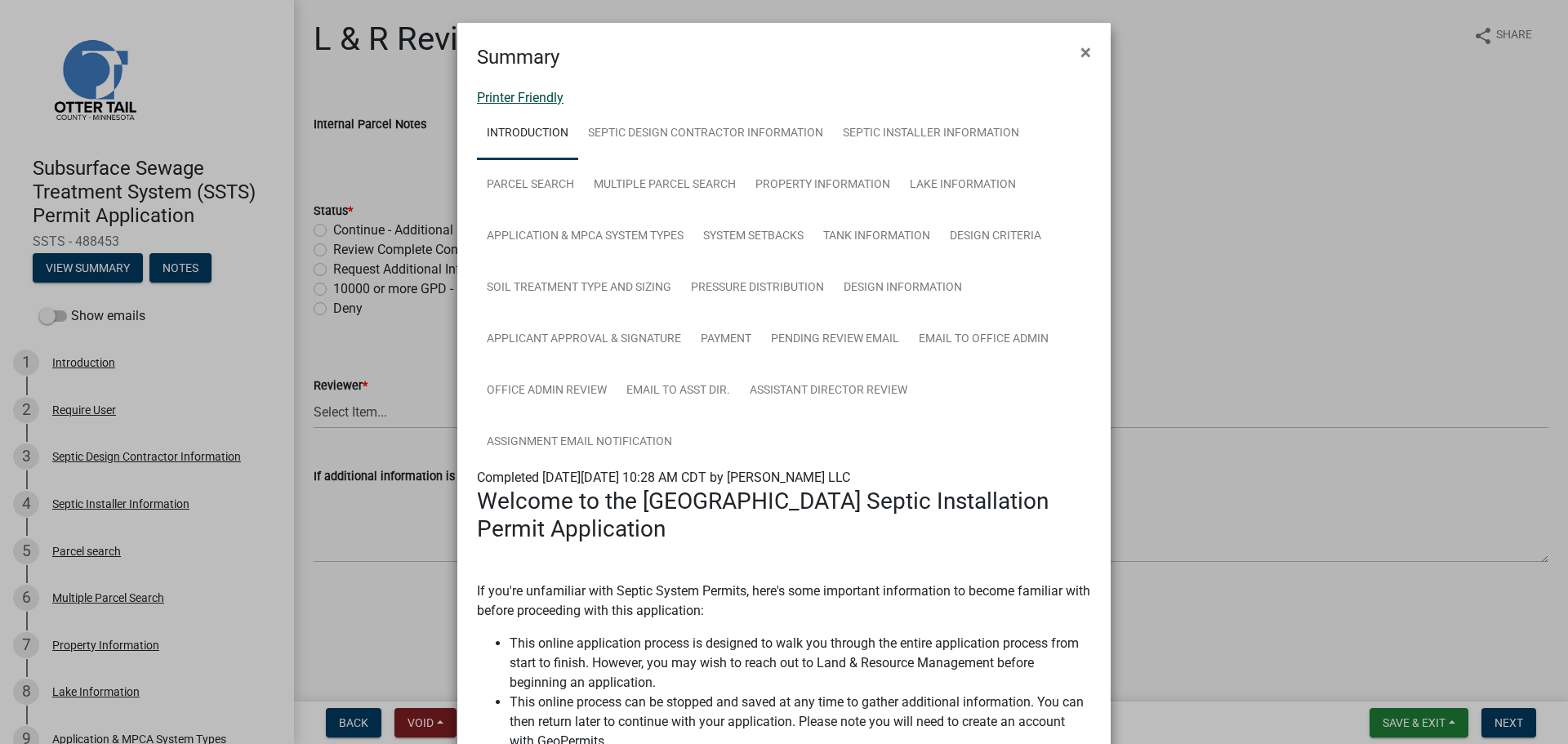
click at [503, 94] on link "Printer Friendly" at bounding box center [520, 97] width 87 height 15
click at [1080, 47] on span "×" at bounding box center [1086, 51] width 11 height 23
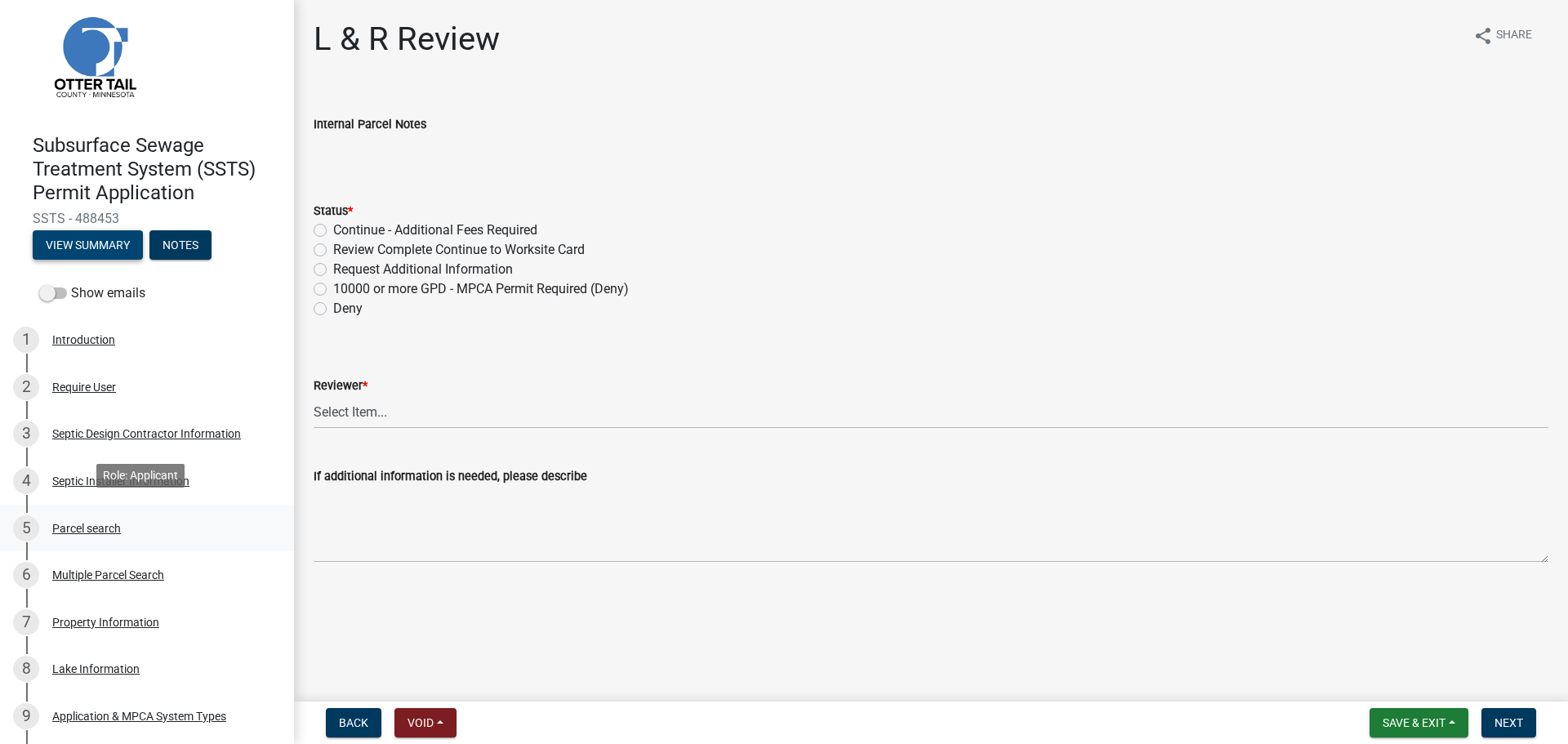
scroll to position [61, 0]
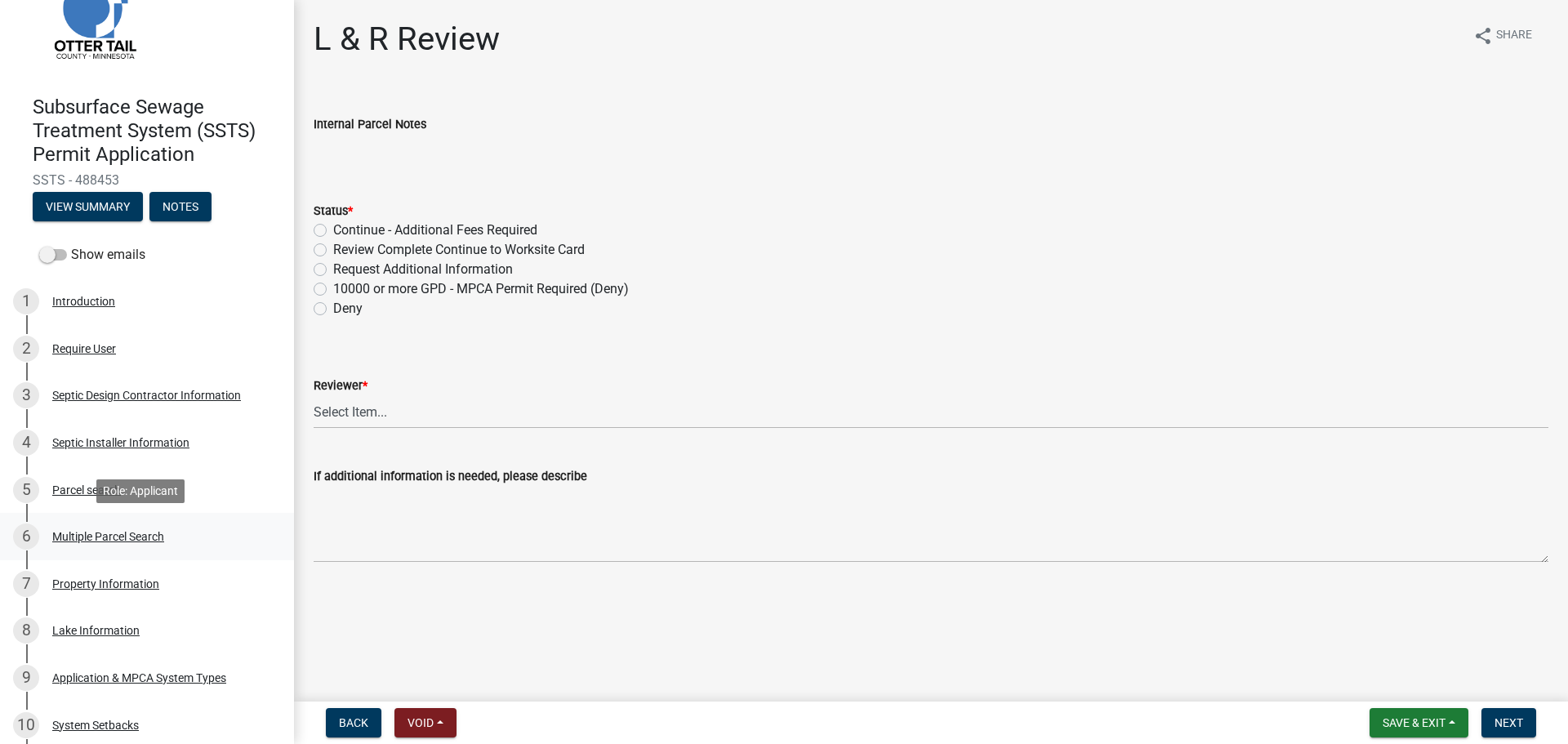
click at [167, 535] on div "6 Multiple Parcel Search" at bounding box center [140, 536] width 255 height 26
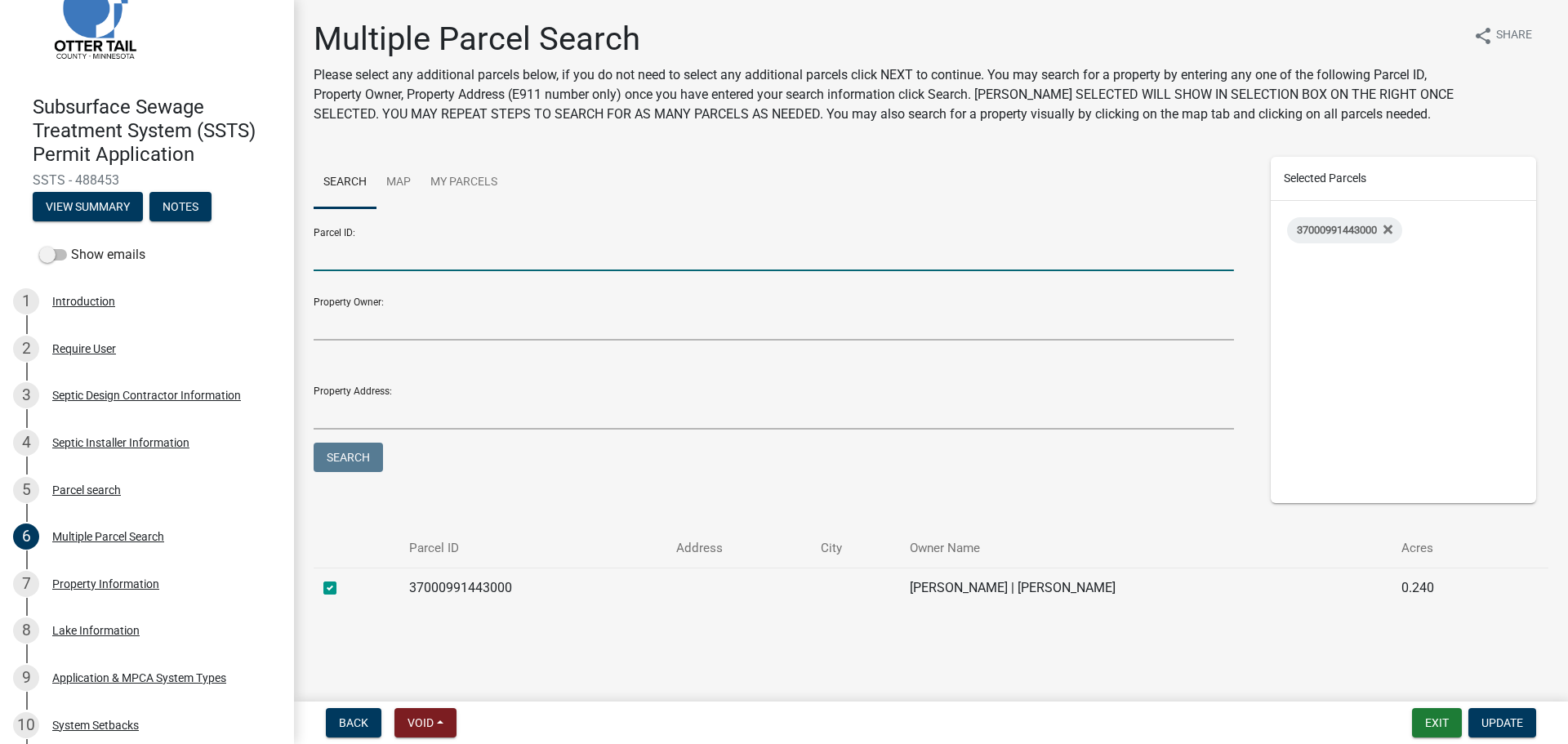
click at [388, 253] on input "Parcel ID:" at bounding box center [773, 254] width 920 height 33
type input "37000991444000"
click at [313, 442] on button "Search" at bounding box center [348, 457] width 70 height 30
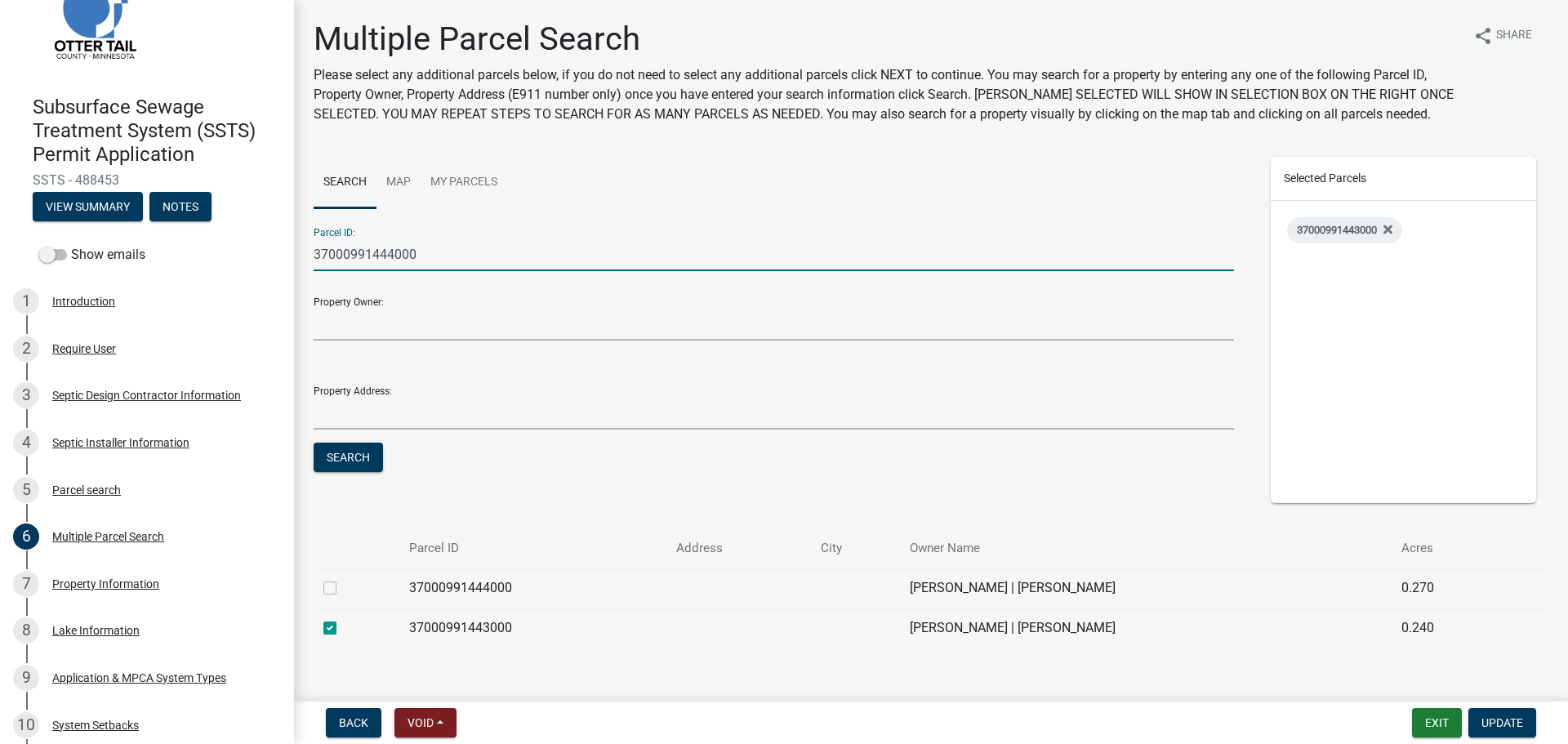
click at [343, 578] on label at bounding box center [343, 578] width 0 height 0
click at [343, 586] on input "checkbox" at bounding box center [349, 583] width 11 height 11
checkbox input "true"
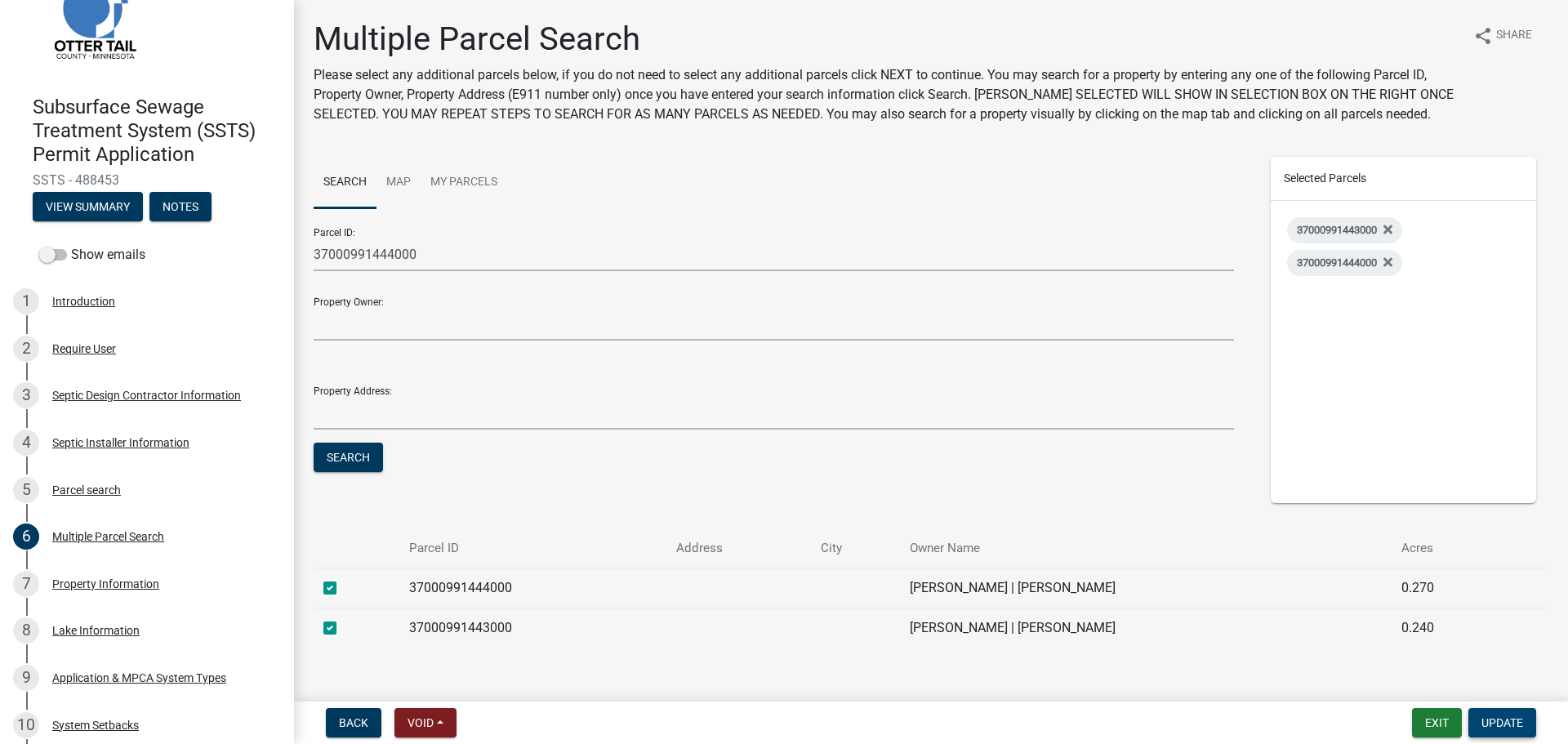
click at [1502, 722] on span "Update" at bounding box center [1502, 722] width 42 height 13
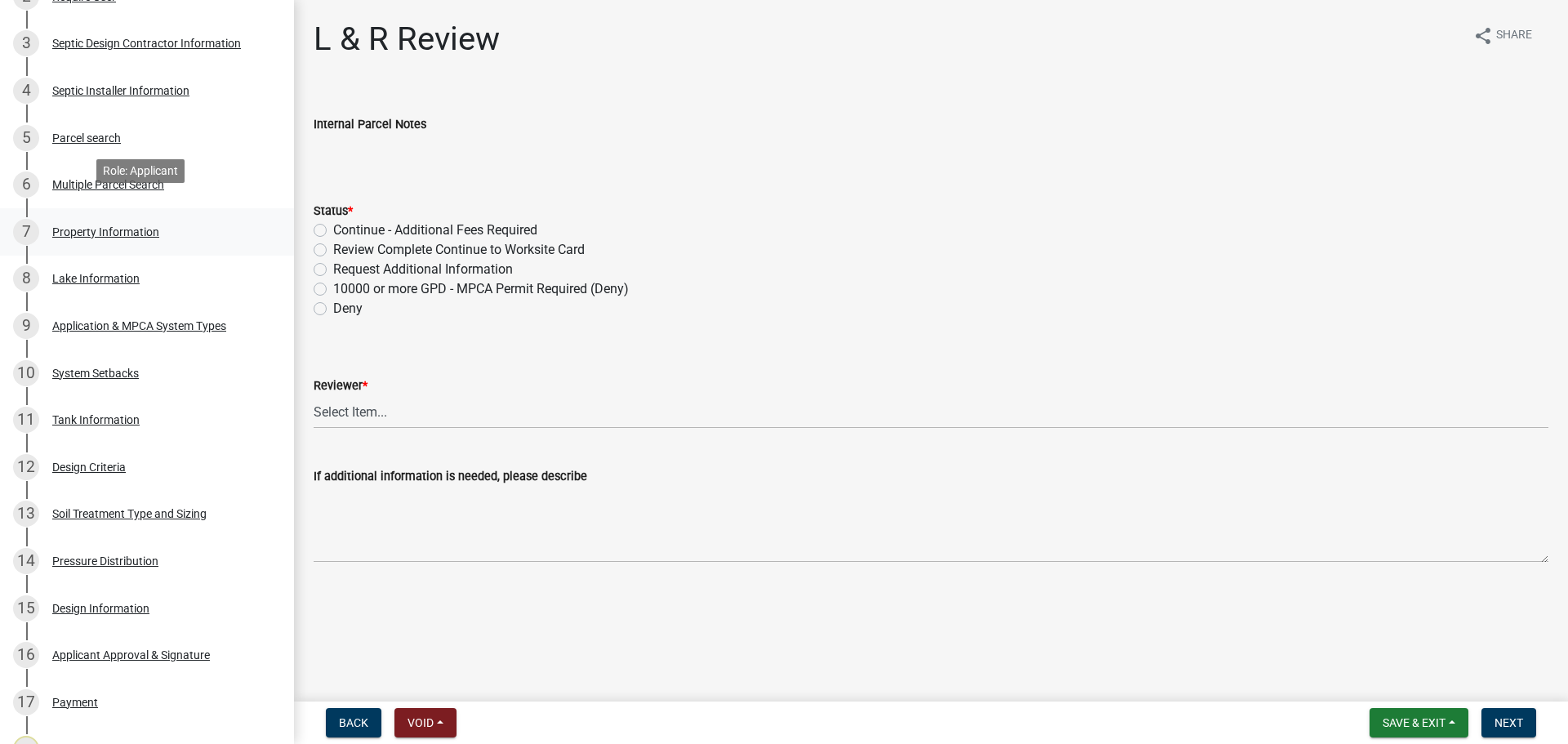
scroll to position [429, 0]
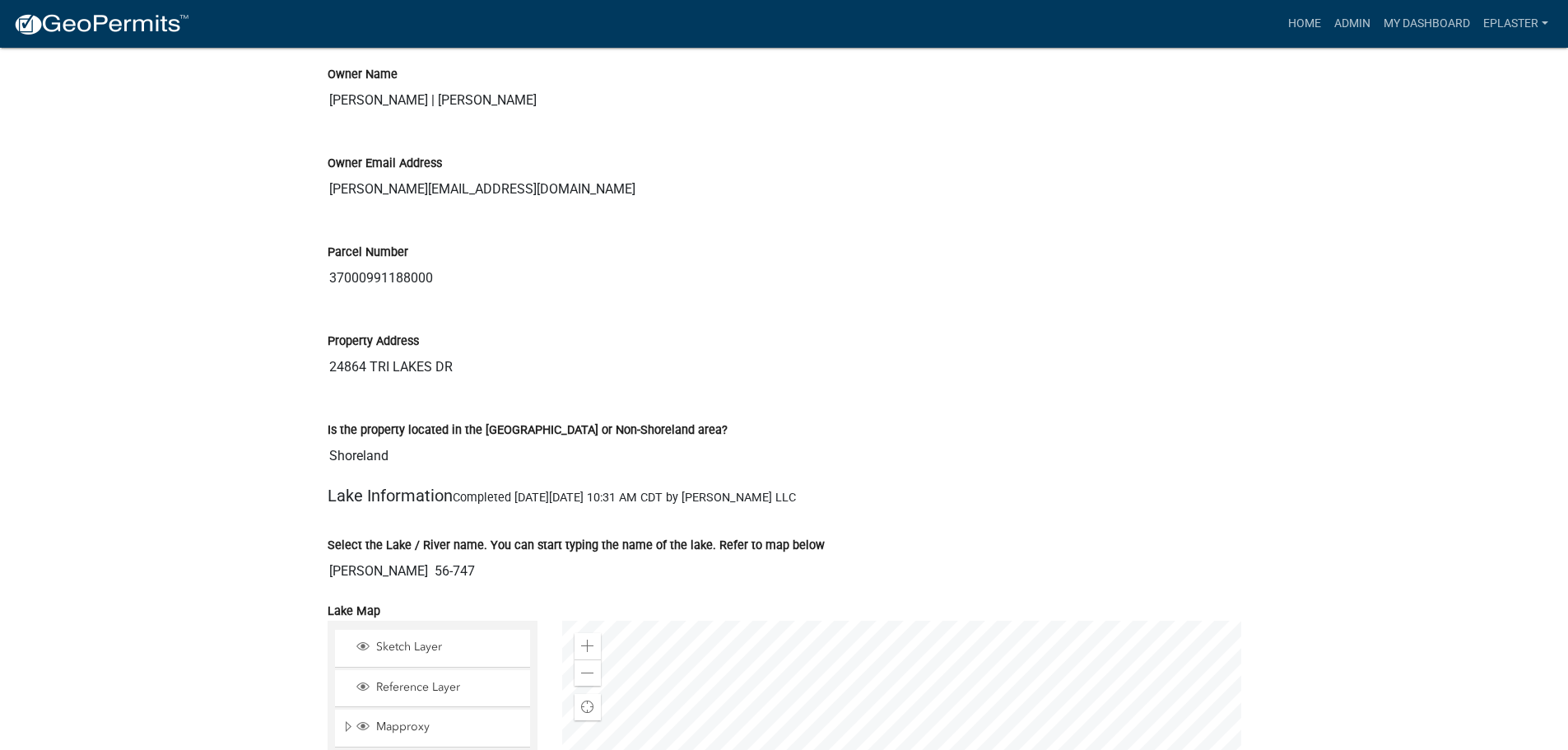
scroll to position [2202, 0]
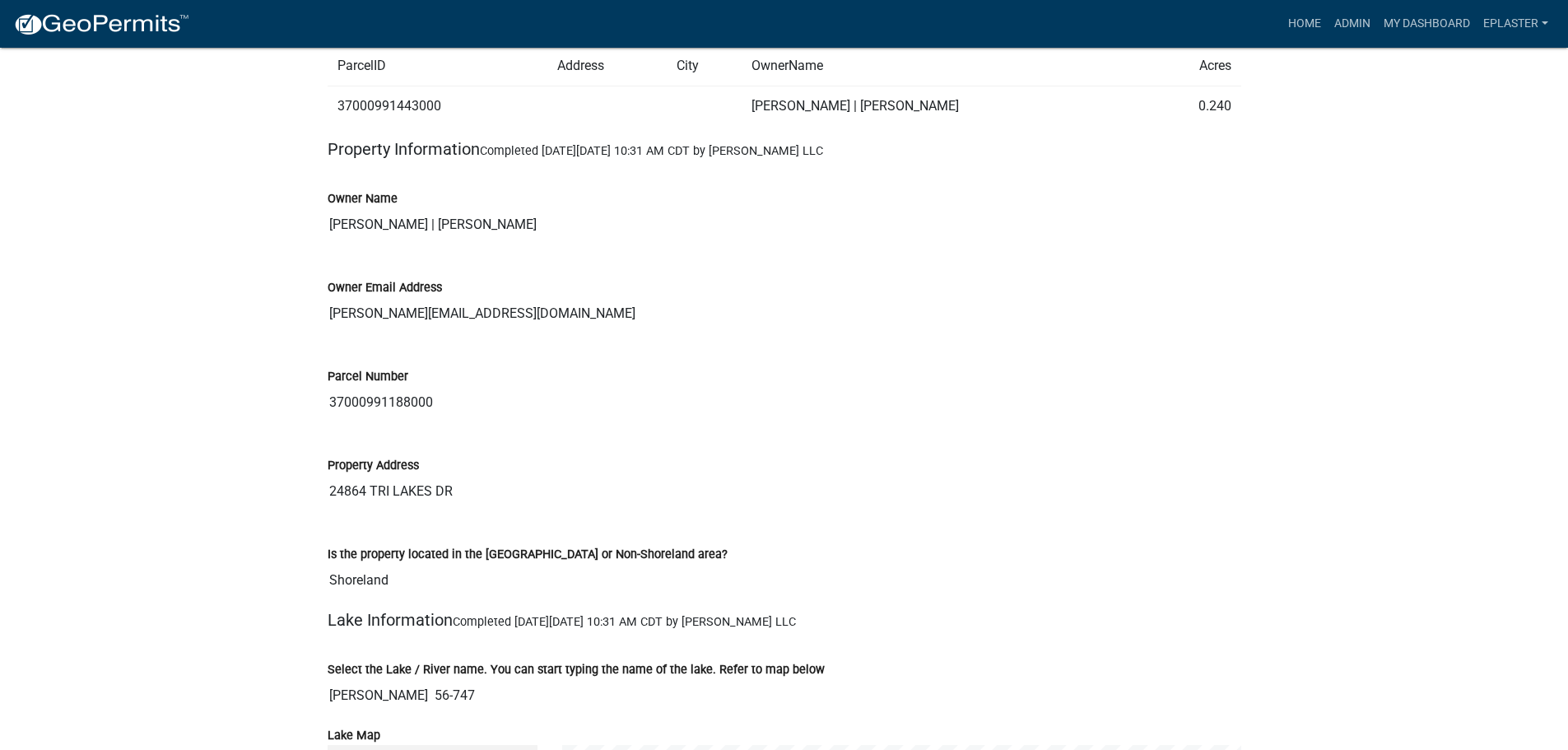
click at [362, 417] on input "37000991188000" at bounding box center [785, 402] width 914 height 33
click at [362, 418] on input "37000991188000" at bounding box center [785, 402] width 914 height 33
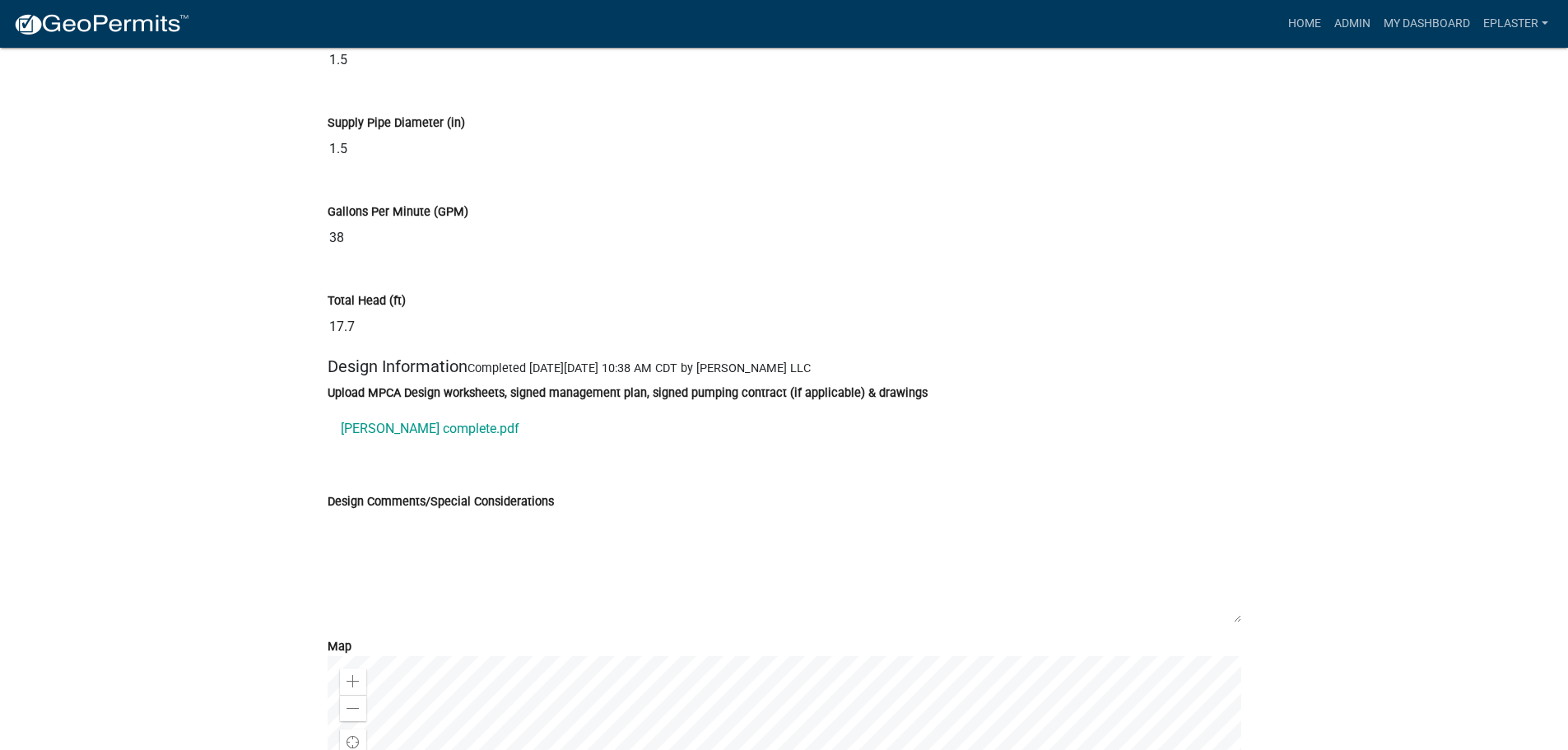
scroll to position [8826, 0]
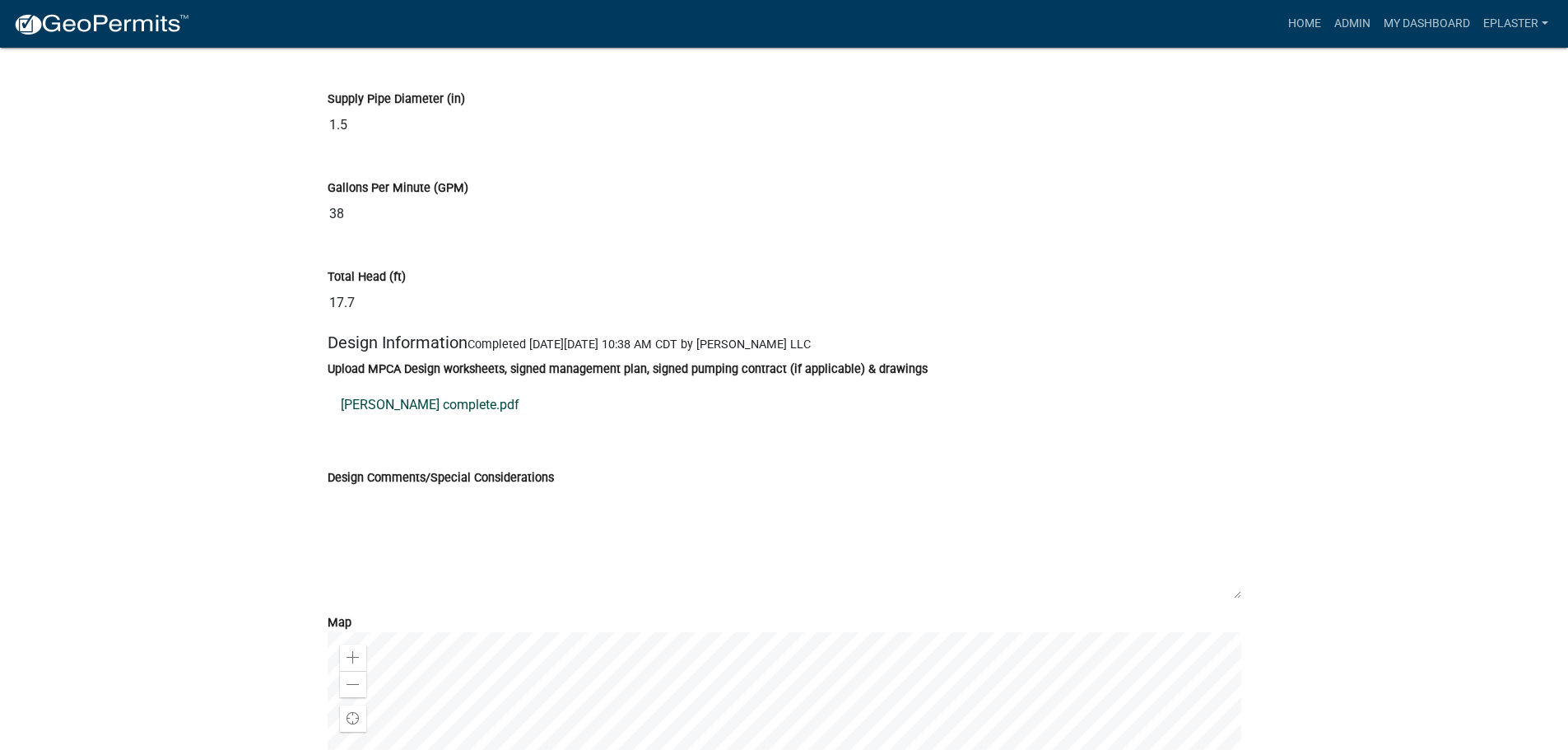
click at [459, 417] on link "[PERSON_NAME] complete.pdf" at bounding box center [785, 404] width 914 height 39
